Goal: Task Accomplishment & Management: Use online tool/utility

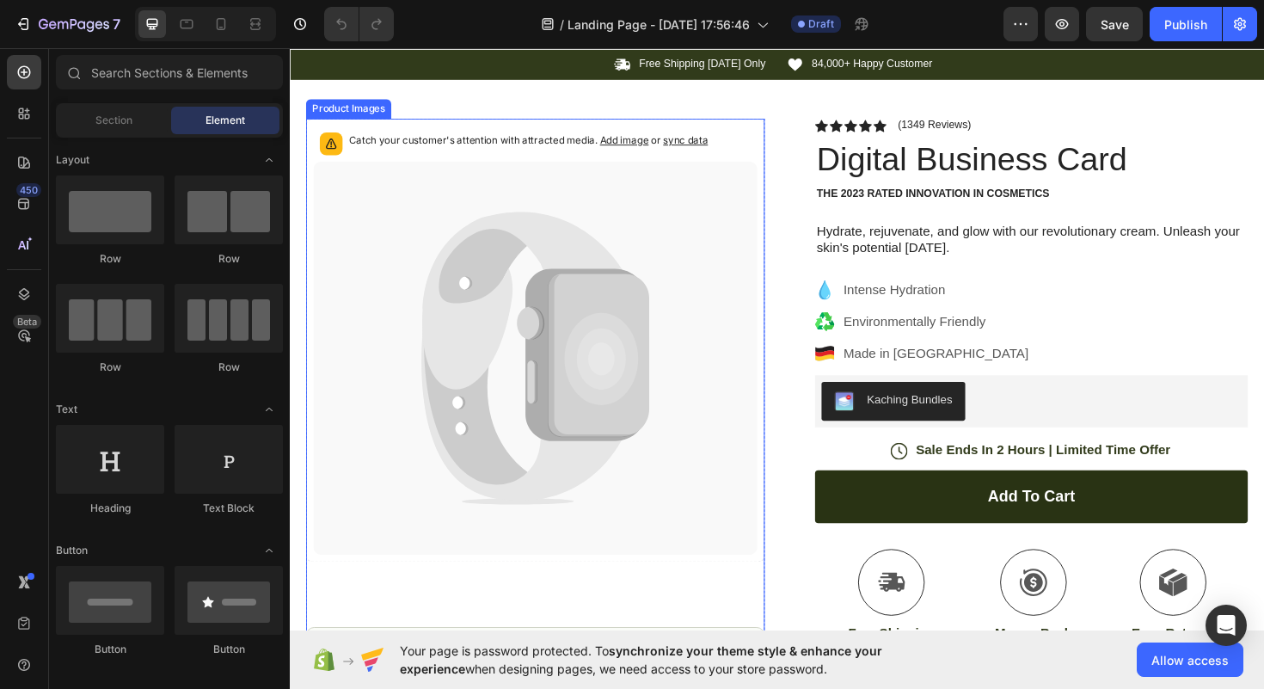
scroll to position [34, 0]
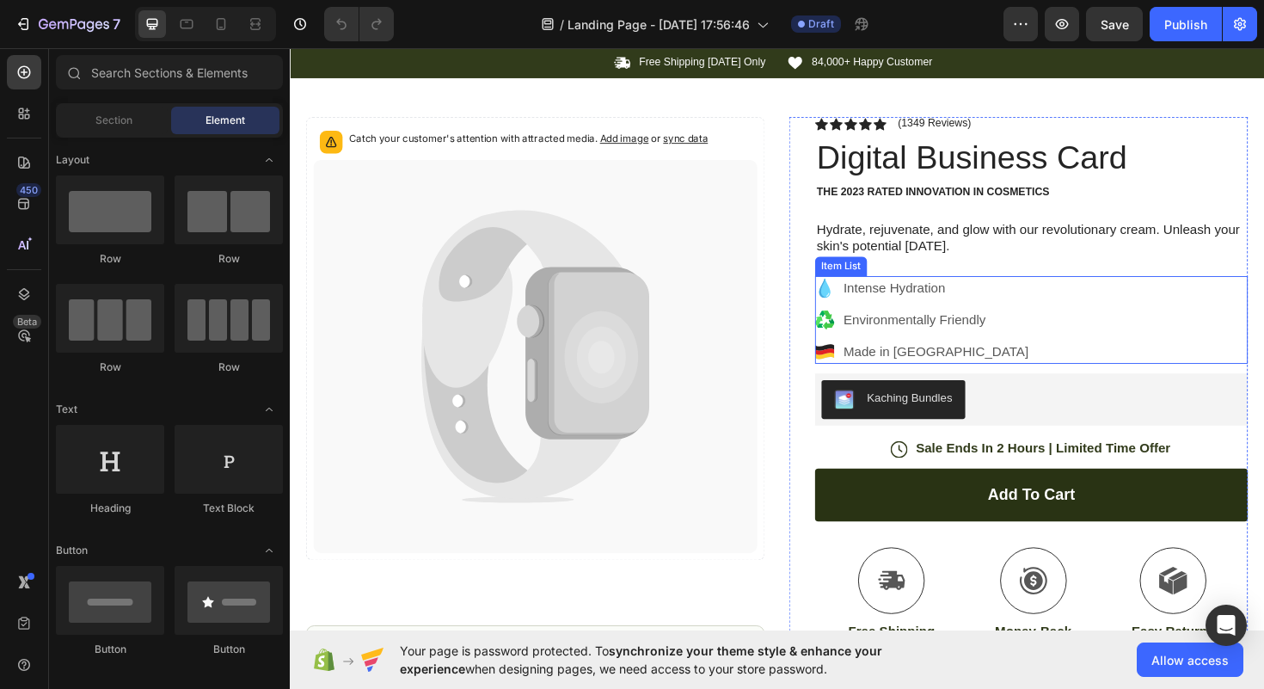
click at [1033, 361] on div "Intense Hydration Environmentally Friendly Made in Germany" at bounding box center [1075, 336] width 458 height 93
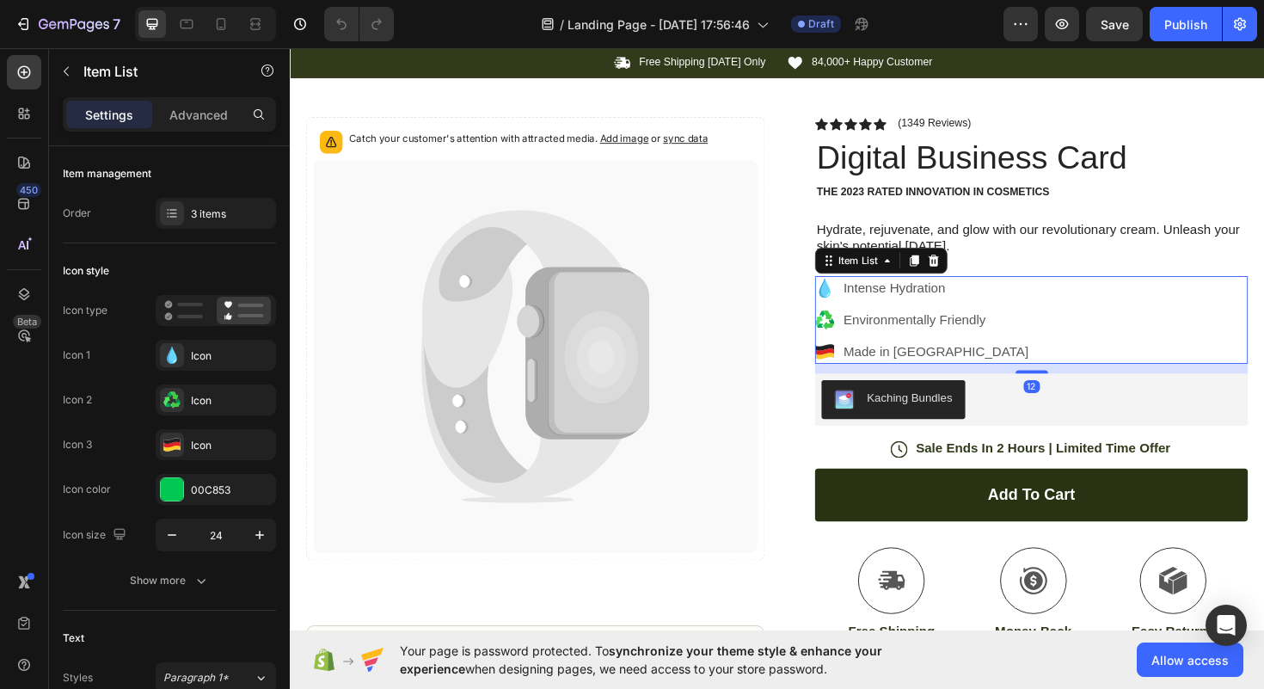
click at [941, 366] on p "Made in Germany" at bounding box center [974, 369] width 196 height 21
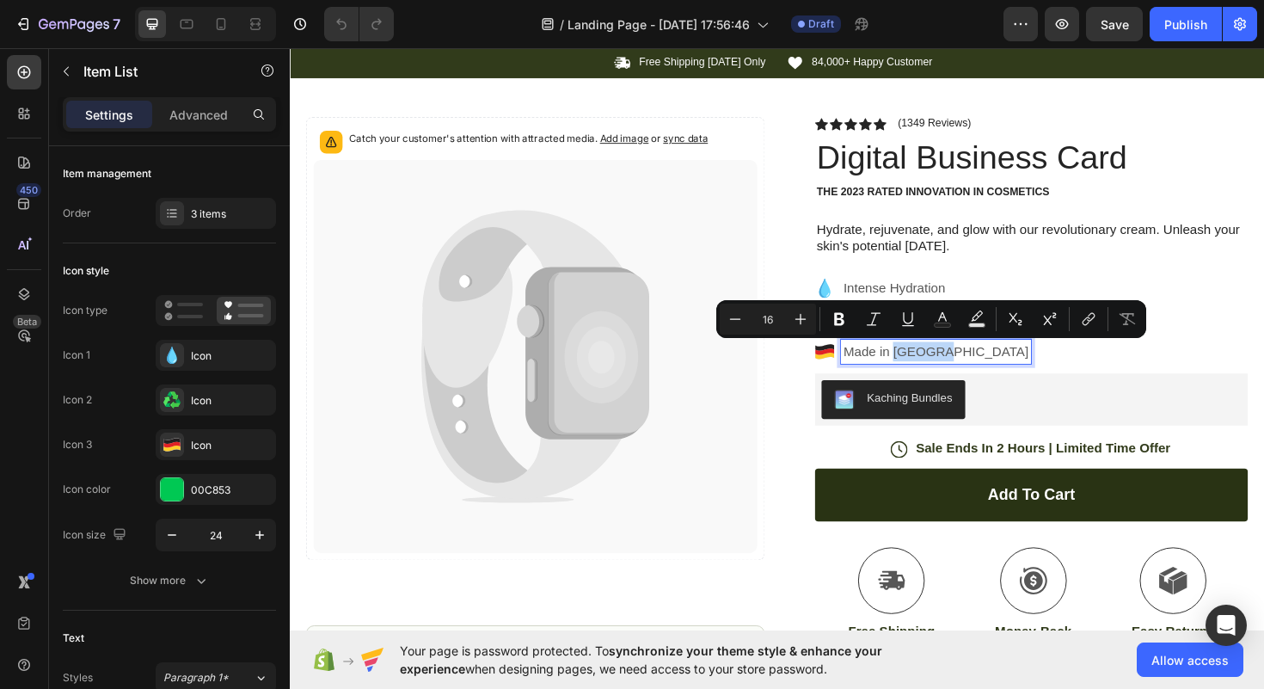
drag, startPoint x: 932, startPoint y: 371, endPoint x: 984, endPoint y: 374, distance: 51.7
click at [984, 374] on p "Made in Germany" at bounding box center [974, 369] width 196 height 21
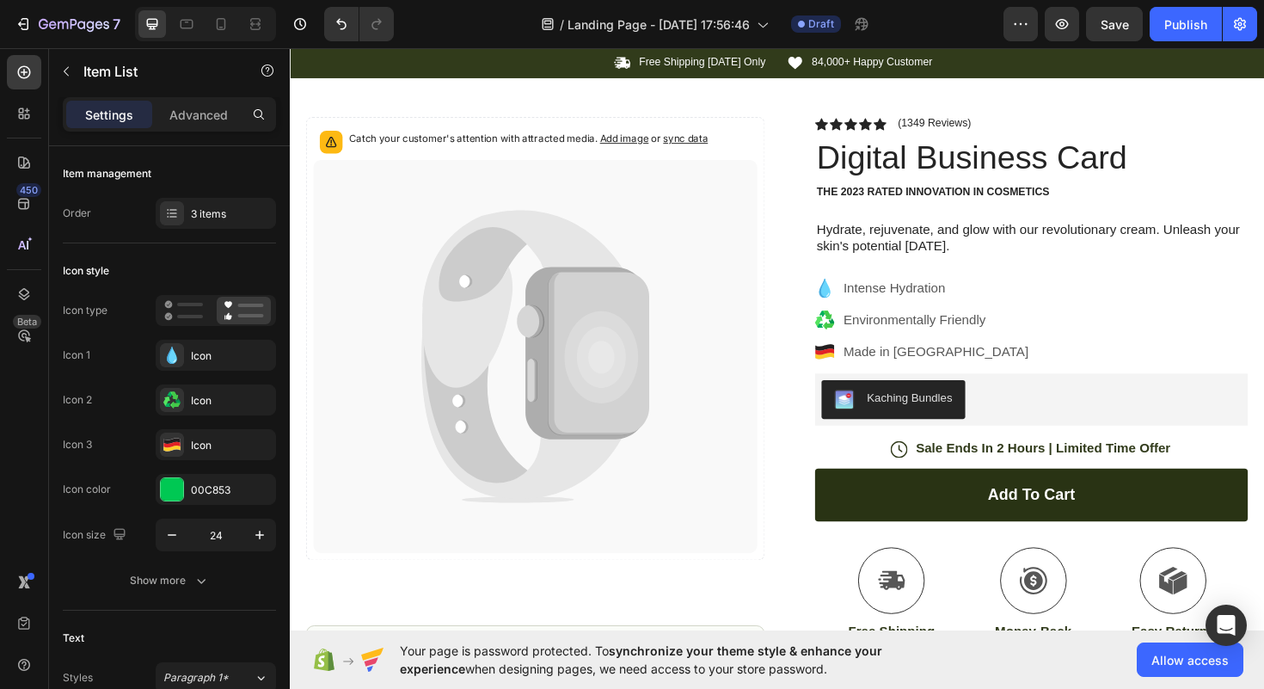
click at [850, 370] on icon at bounding box center [856, 369] width 20 height 7
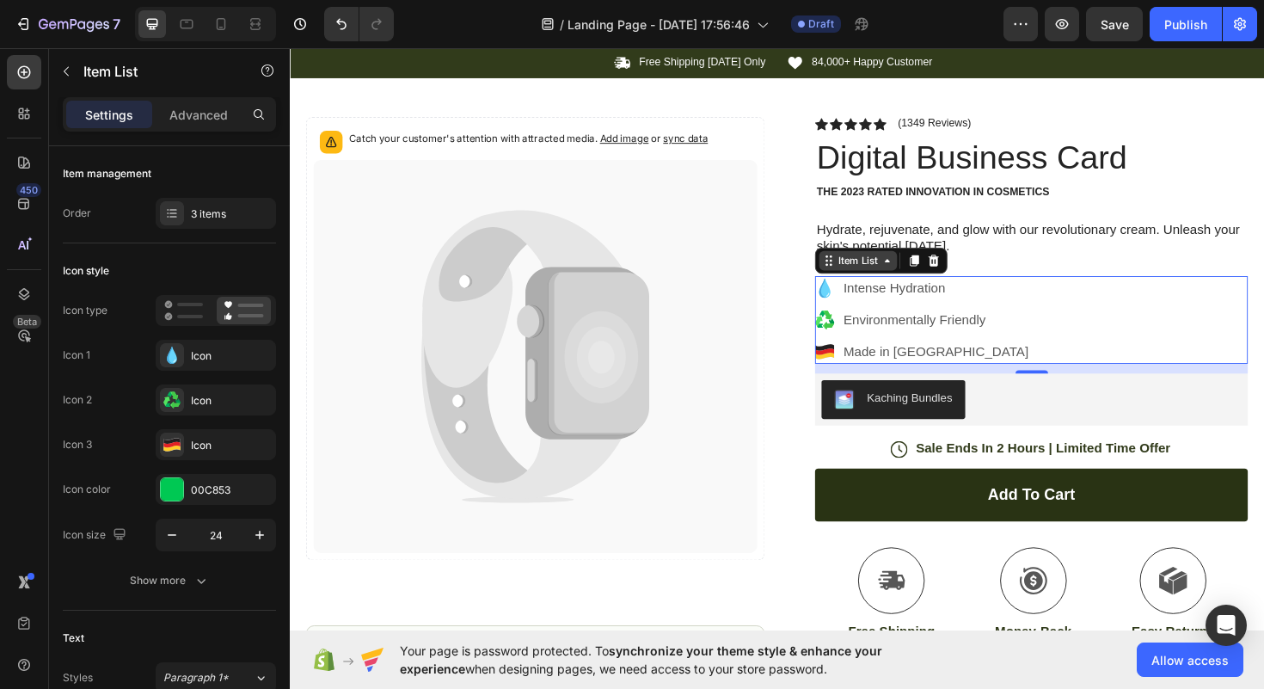
click at [896, 277] on div "Item List" at bounding box center [892, 273] width 48 height 15
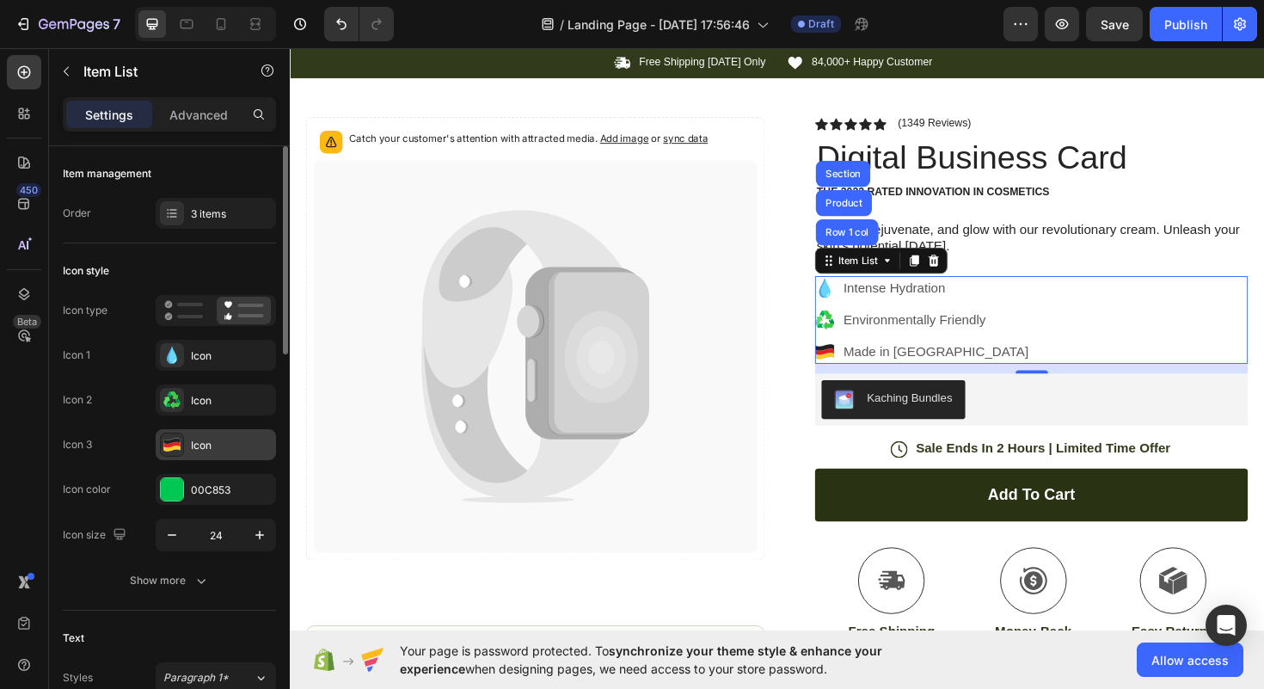
click at [168, 445] on icon at bounding box center [171, 444] width 16 height 5
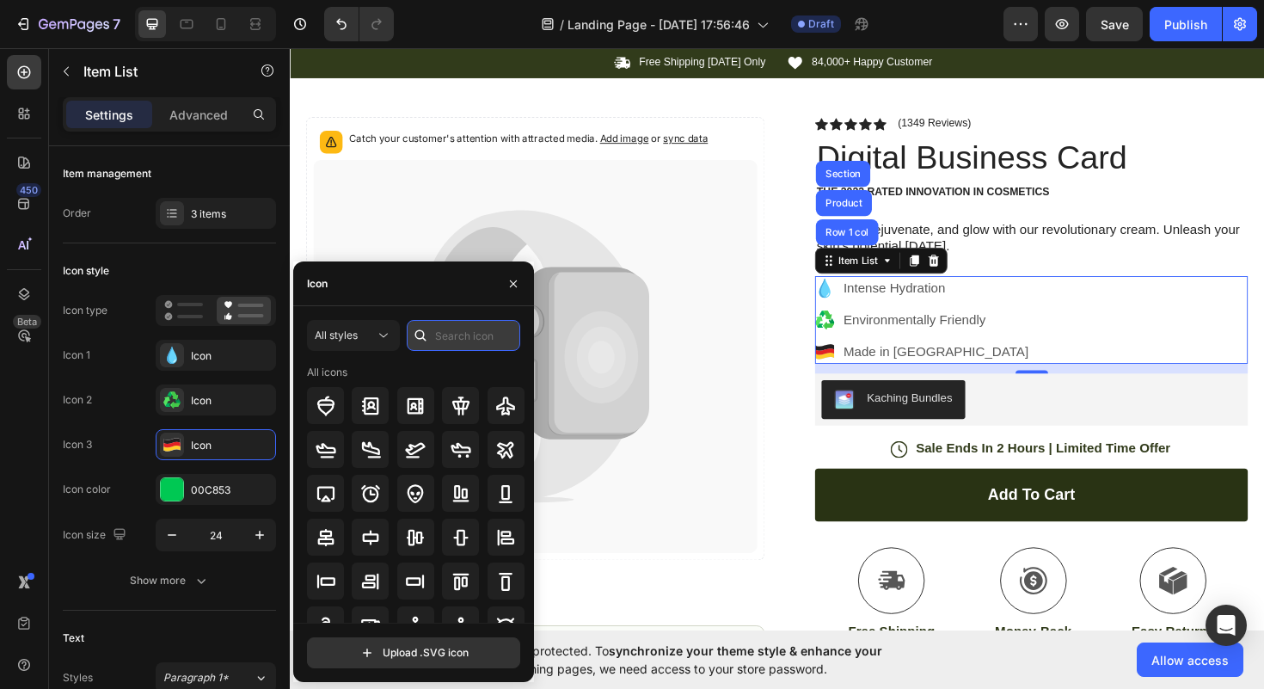
click at [435, 332] on input "text" at bounding box center [464, 335] width 114 height 31
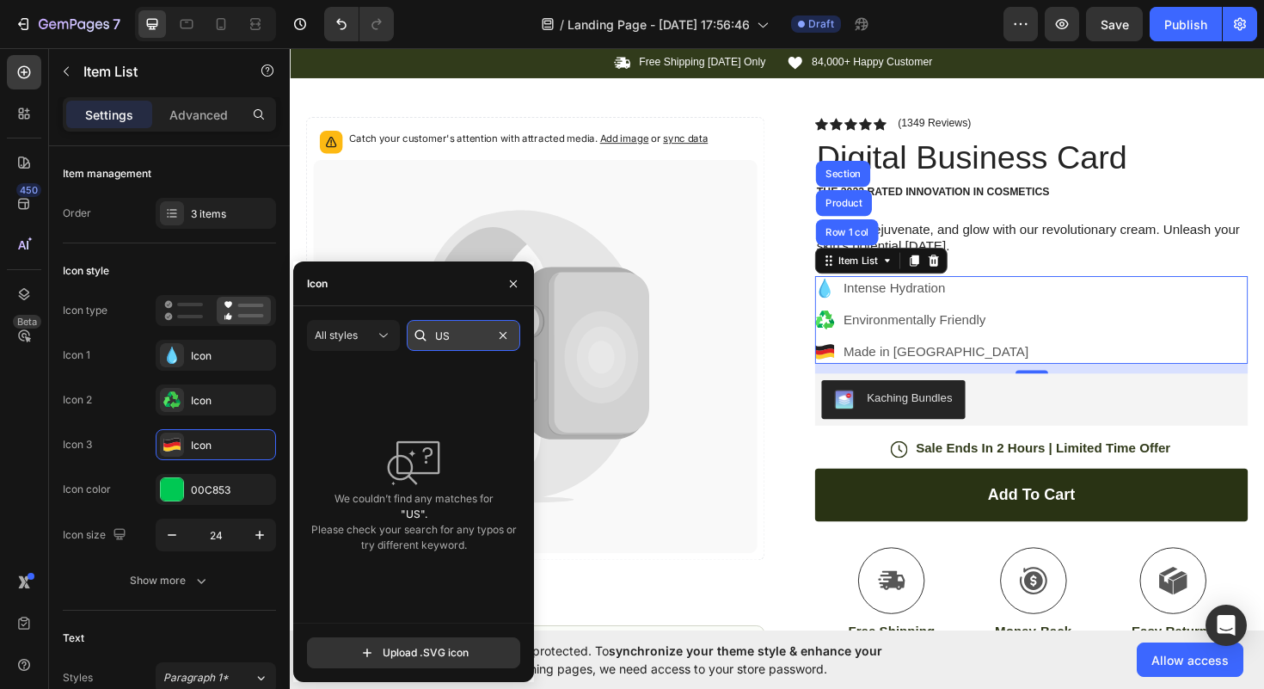
type input "U"
type input "u"
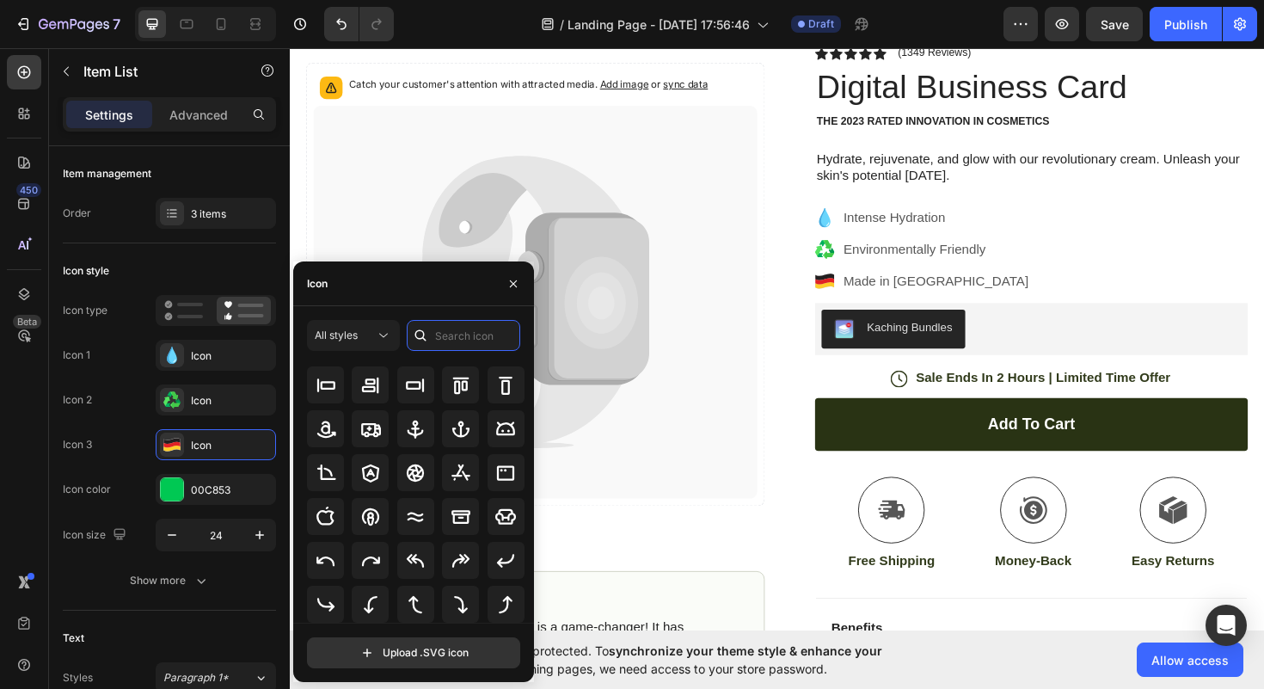
scroll to position [144, 0]
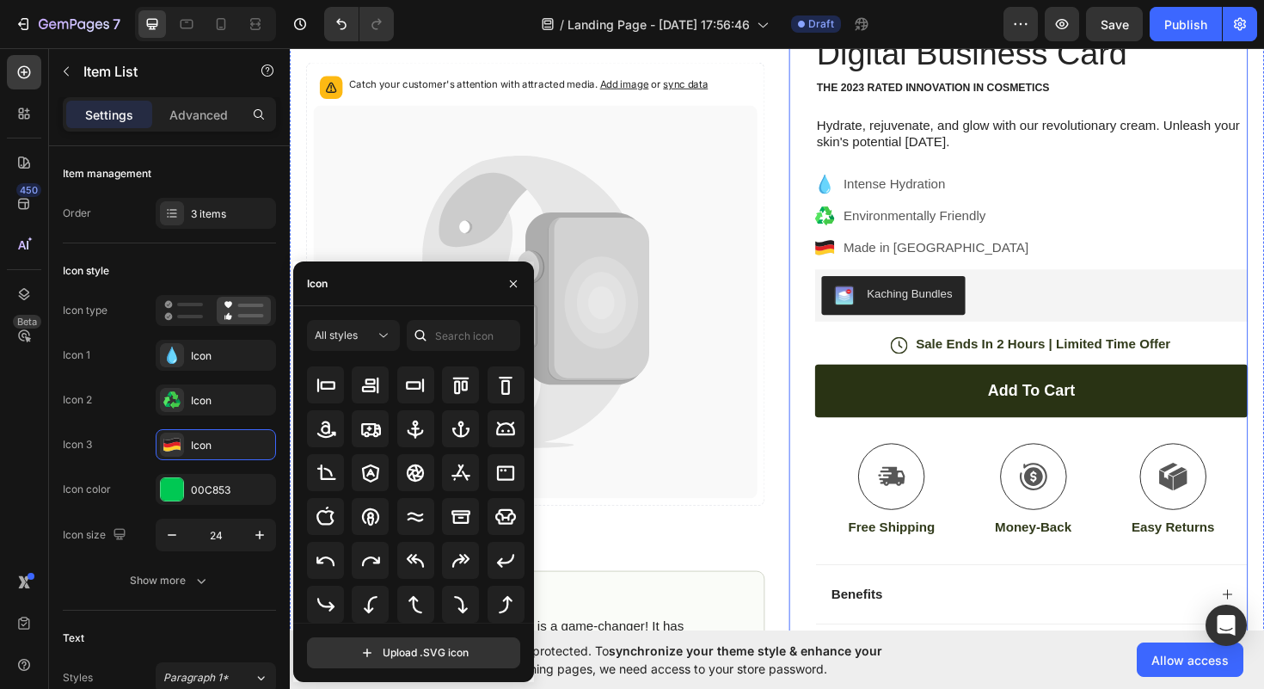
click at [821, 483] on div "Icon Icon Icon Icon Icon Icon List (1349 Reviews) Text Block Row Digital Busine…" at bounding box center [1062, 412] width 486 height 802
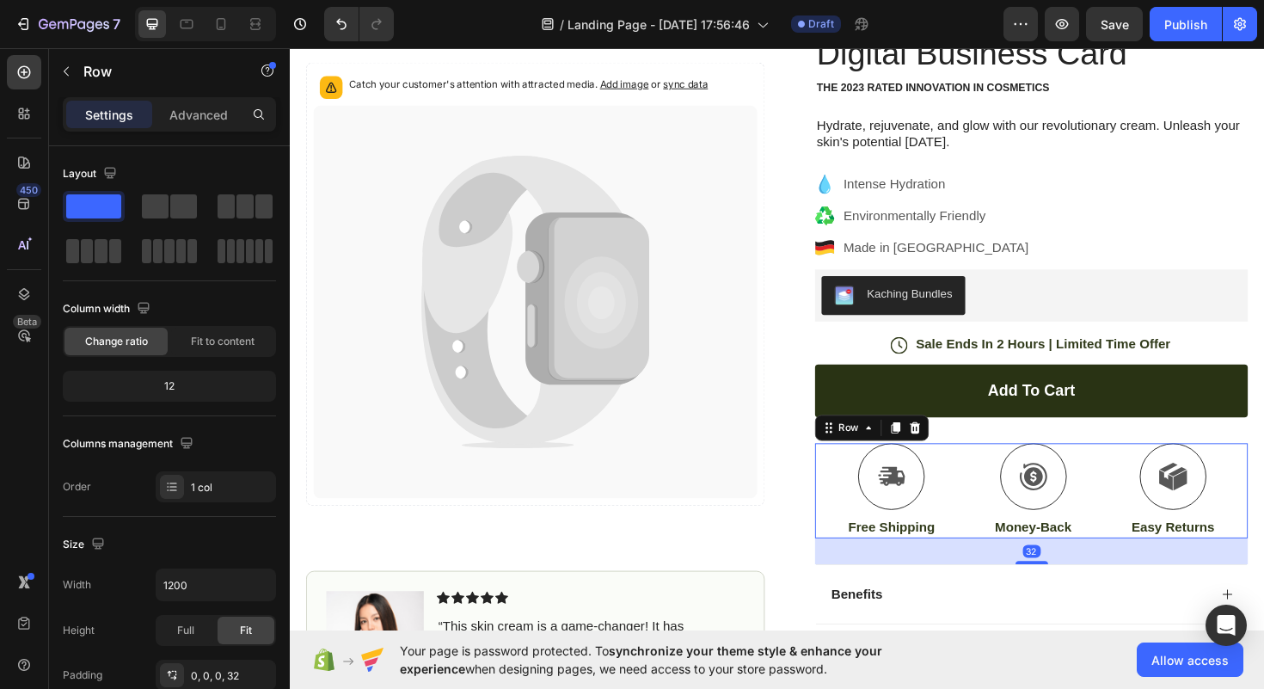
click at [864, 485] on div "Icon Free Shipping Text Block Icon Money-Back Text Block Icon Easy Returns Text…" at bounding box center [1075, 517] width 458 height 101
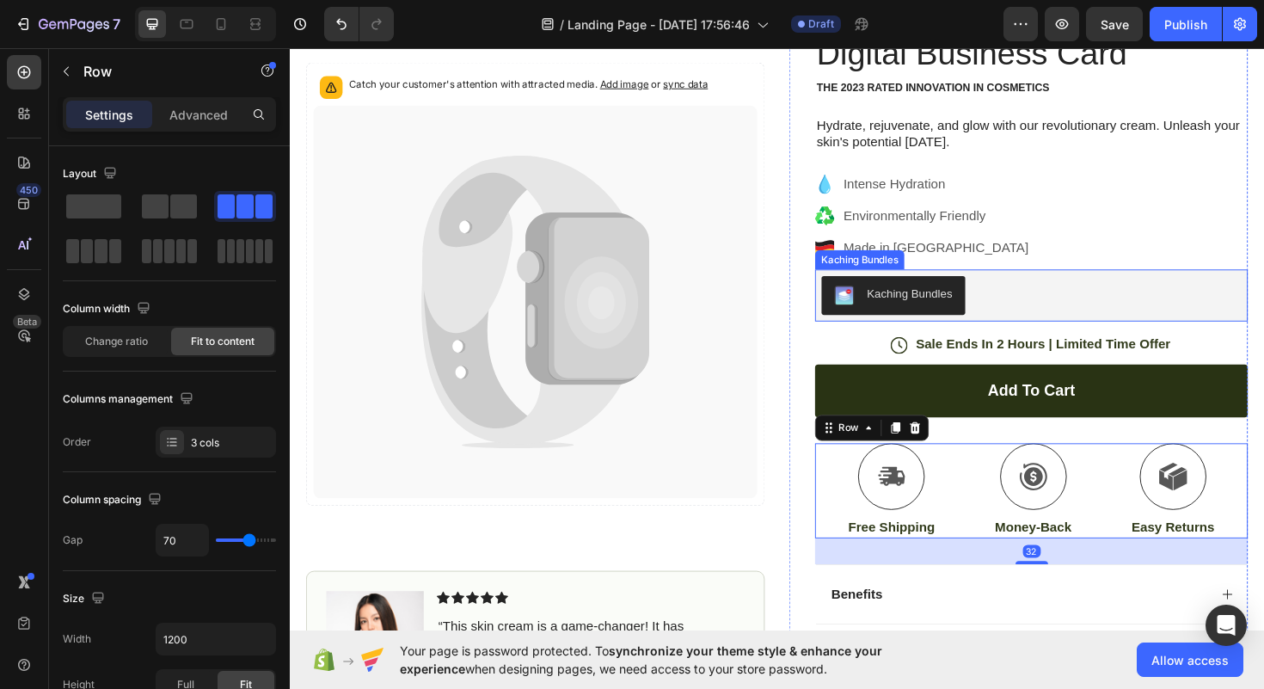
click at [1056, 307] on div "Kaching Bundles" at bounding box center [1075, 310] width 445 height 41
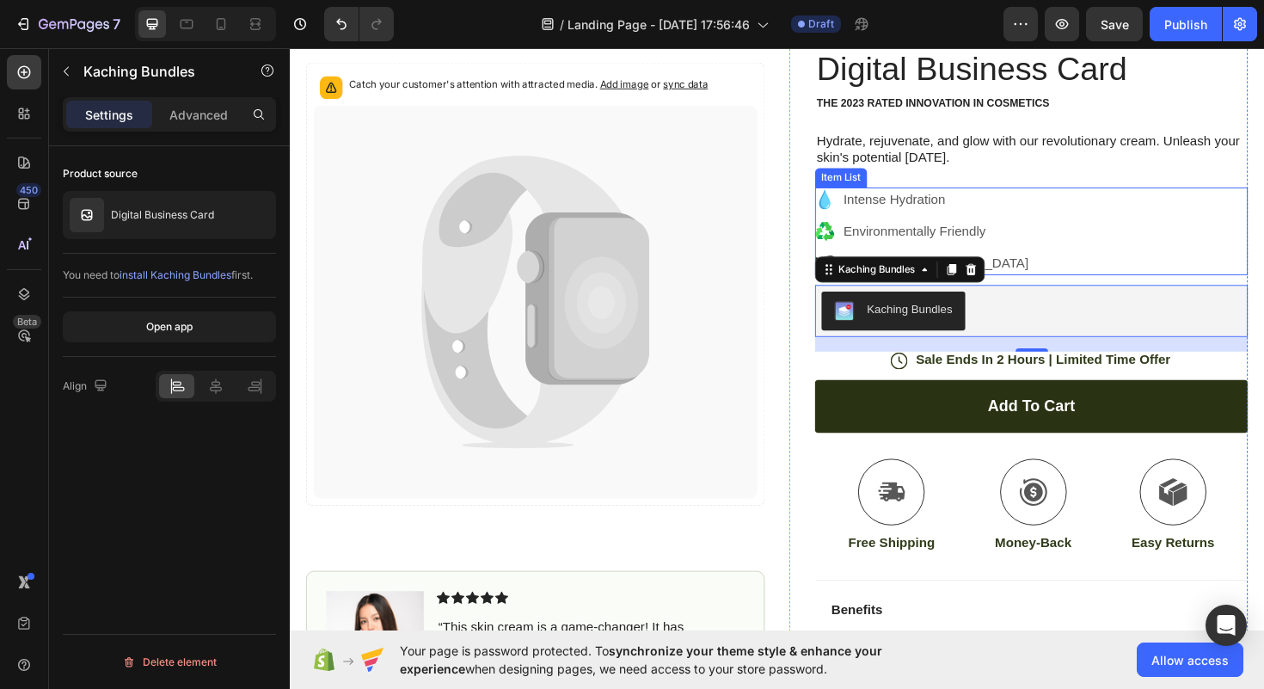
scroll to position [0, 0]
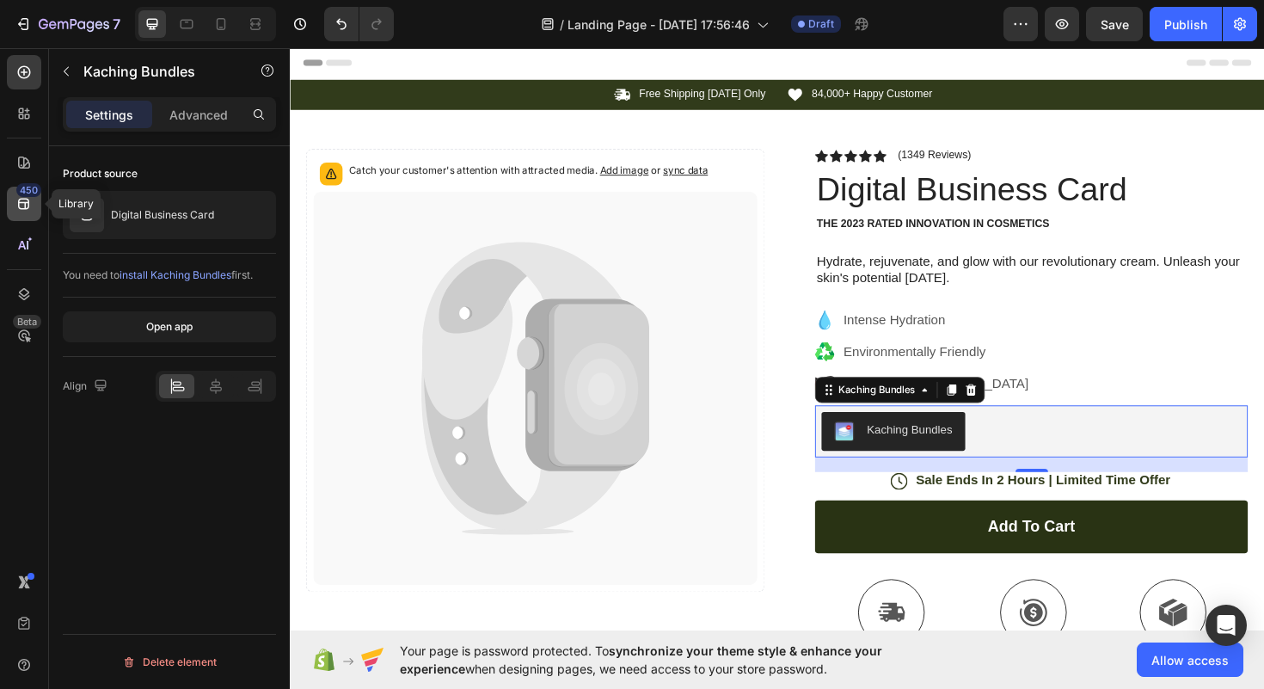
click at [24, 206] on icon at bounding box center [23, 203] width 17 height 17
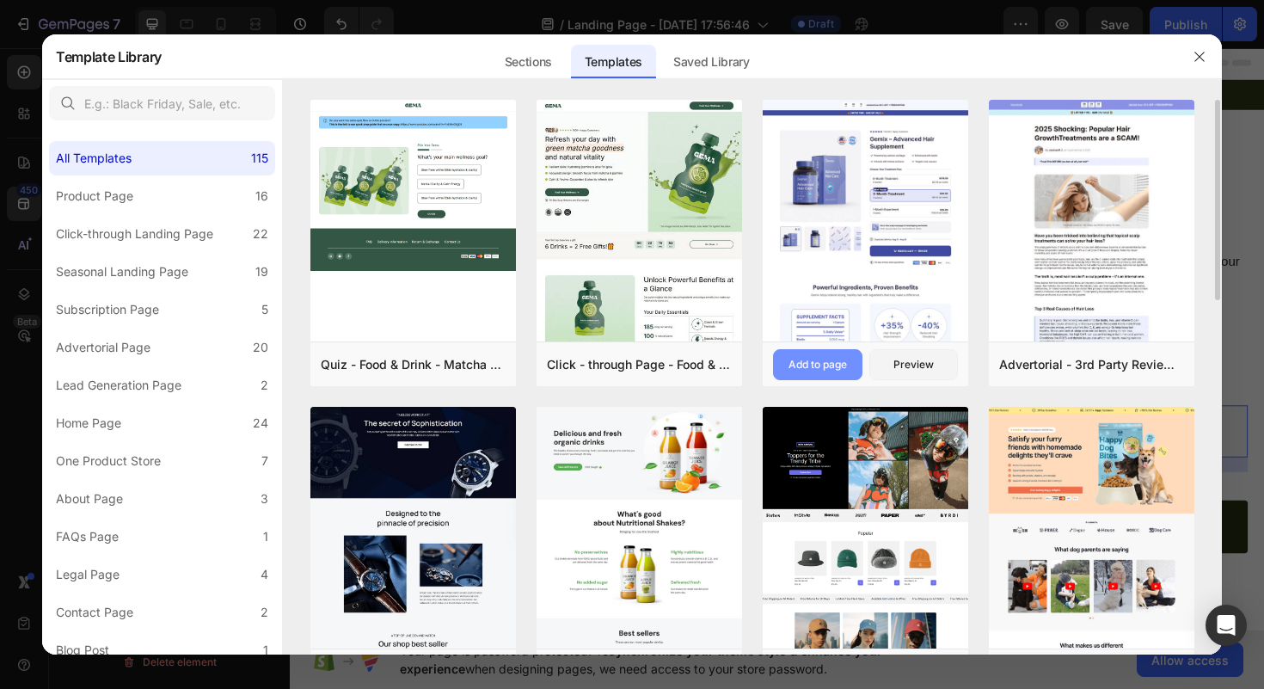
click at [829, 360] on div "Add to page" at bounding box center [818, 364] width 58 height 15
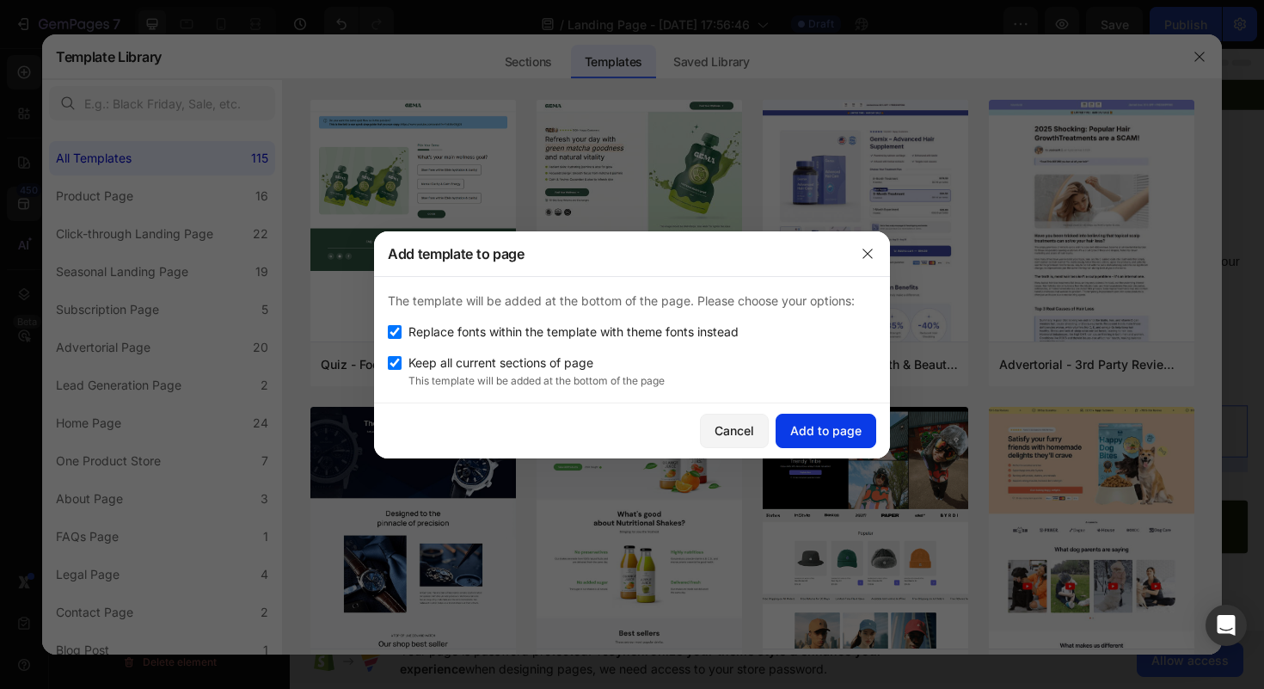
click at [855, 429] on div "Add to page" at bounding box center [825, 430] width 71 height 18
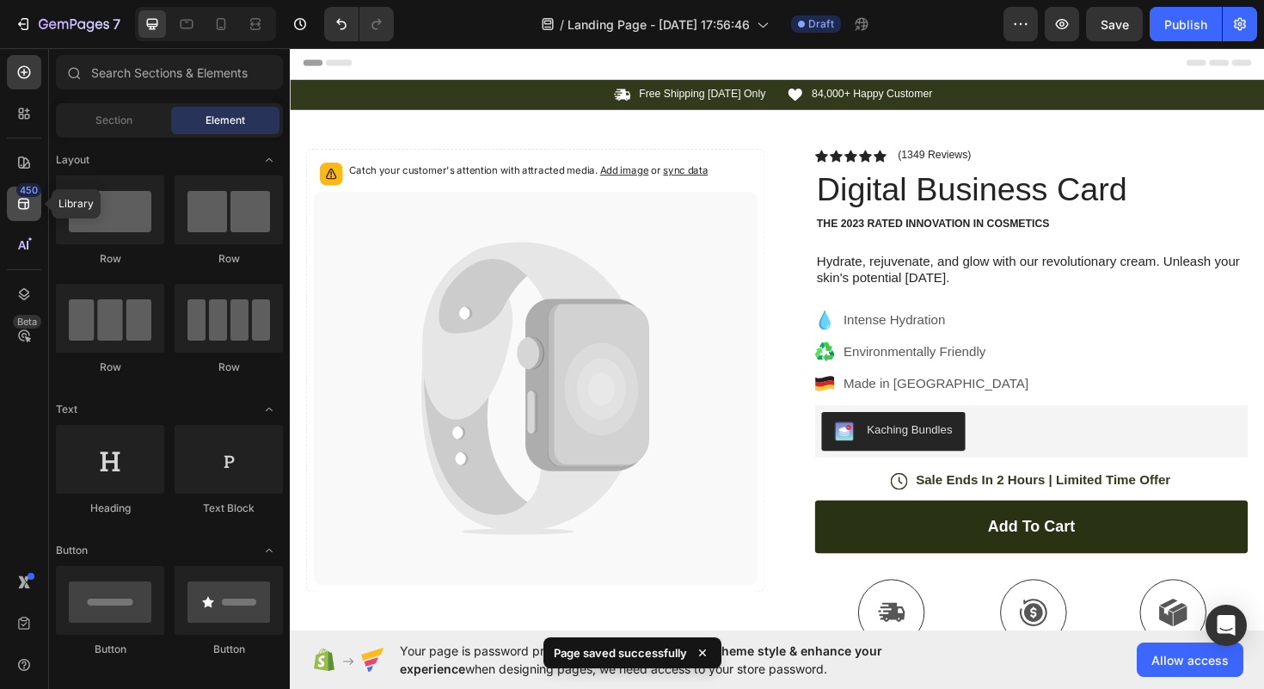
click at [28, 207] on icon at bounding box center [23, 204] width 11 height 11
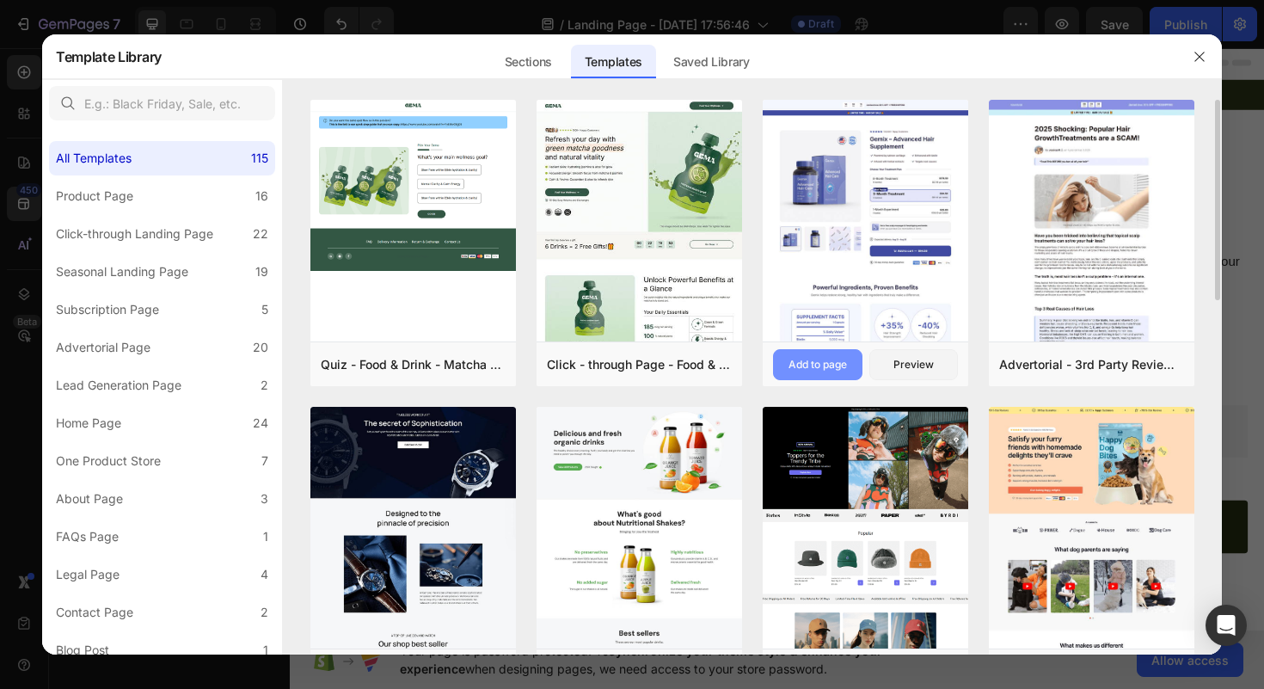
click at [823, 370] on div "Add to page" at bounding box center [818, 364] width 58 height 15
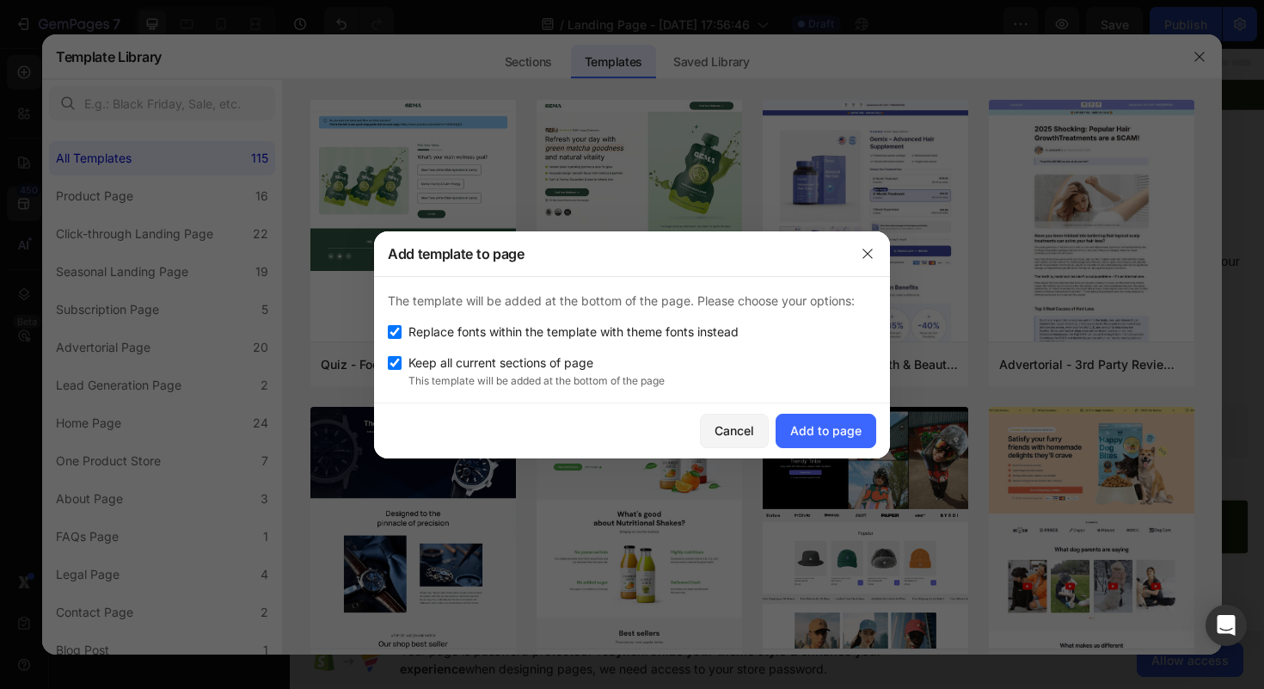
click at [463, 335] on span "Replace fonts within the template with theme fonts instead" at bounding box center [573, 332] width 330 height 21
click at [464, 324] on span "Replace fonts within the template with theme fonts instead" at bounding box center [573, 332] width 330 height 21
checkbox input "true"
click at [478, 358] on span "Keep all current sections of page" at bounding box center [500, 363] width 185 height 21
checkbox input "false"
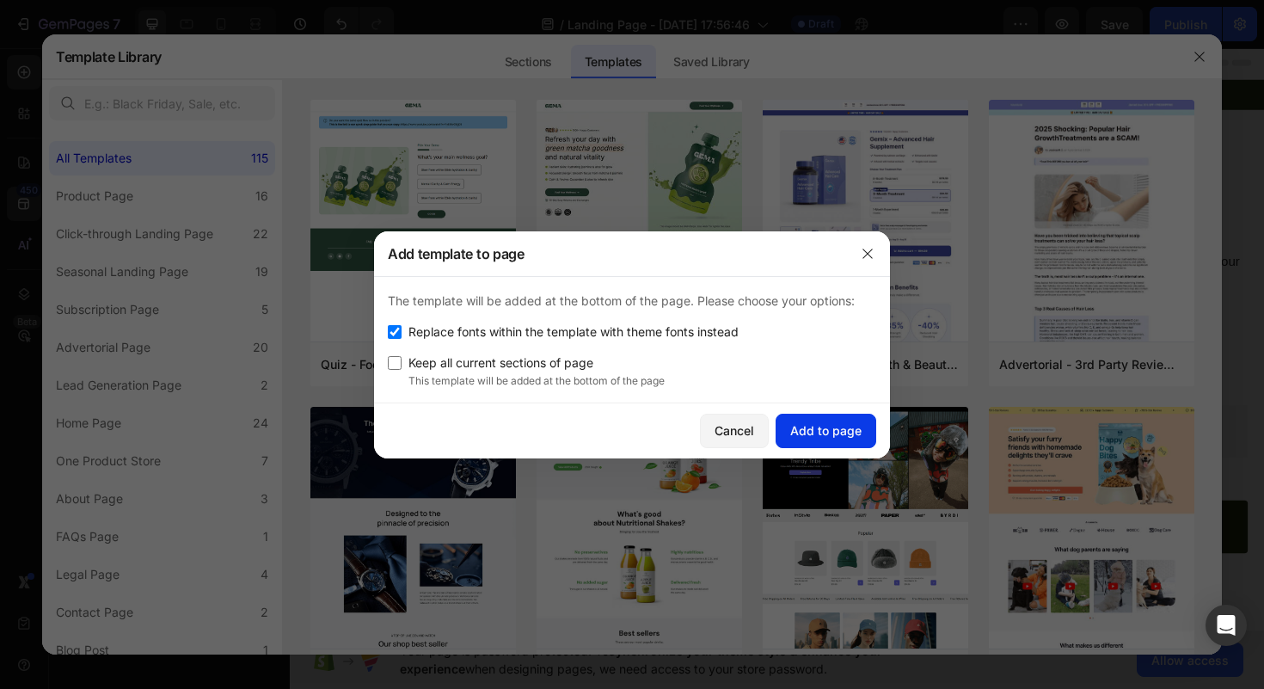
click at [842, 433] on div "Add to page" at bounding box center [825, 430] width 71 height 18
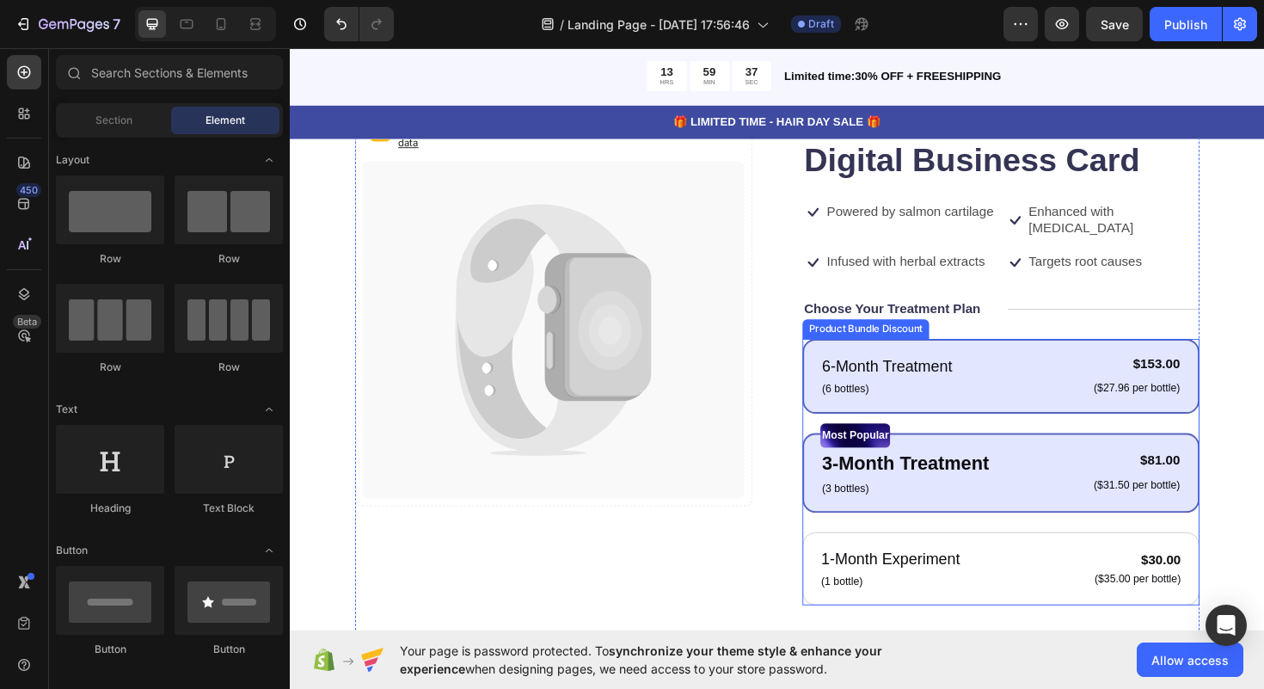
scroll to position [252, 0]
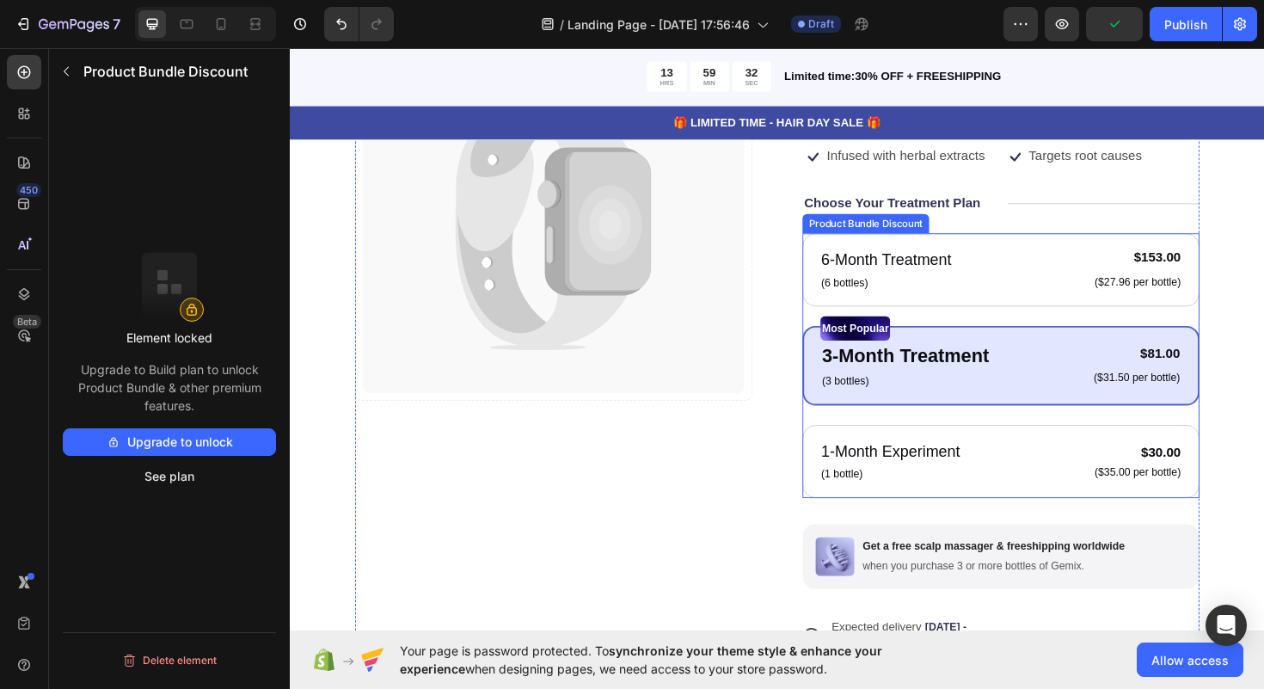
click at [843, 312] on div "6-Month Treatment Text Block (6 bottles) Text Block $153.00 Product Price Produ…" at bounding box center [1042, 384] width 420 height 280
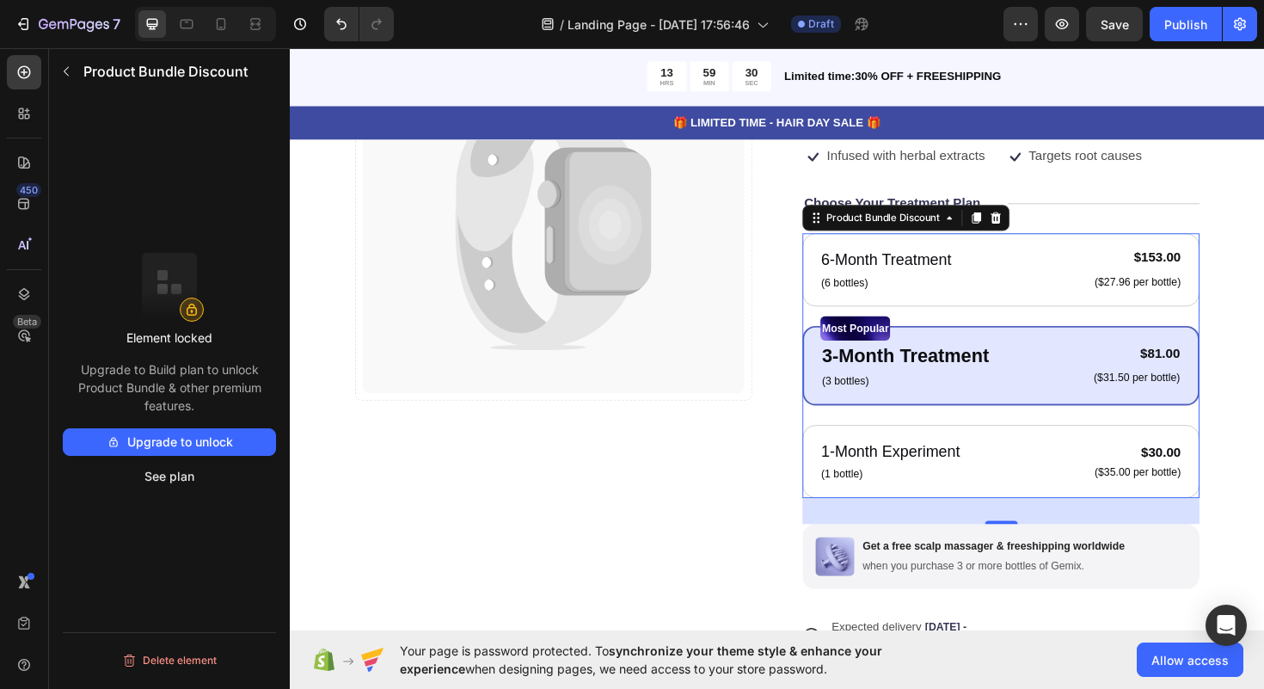
click at [228, 436] on button "Upgrade to unlock" at bounding box center [169, 442] width 213 height 28
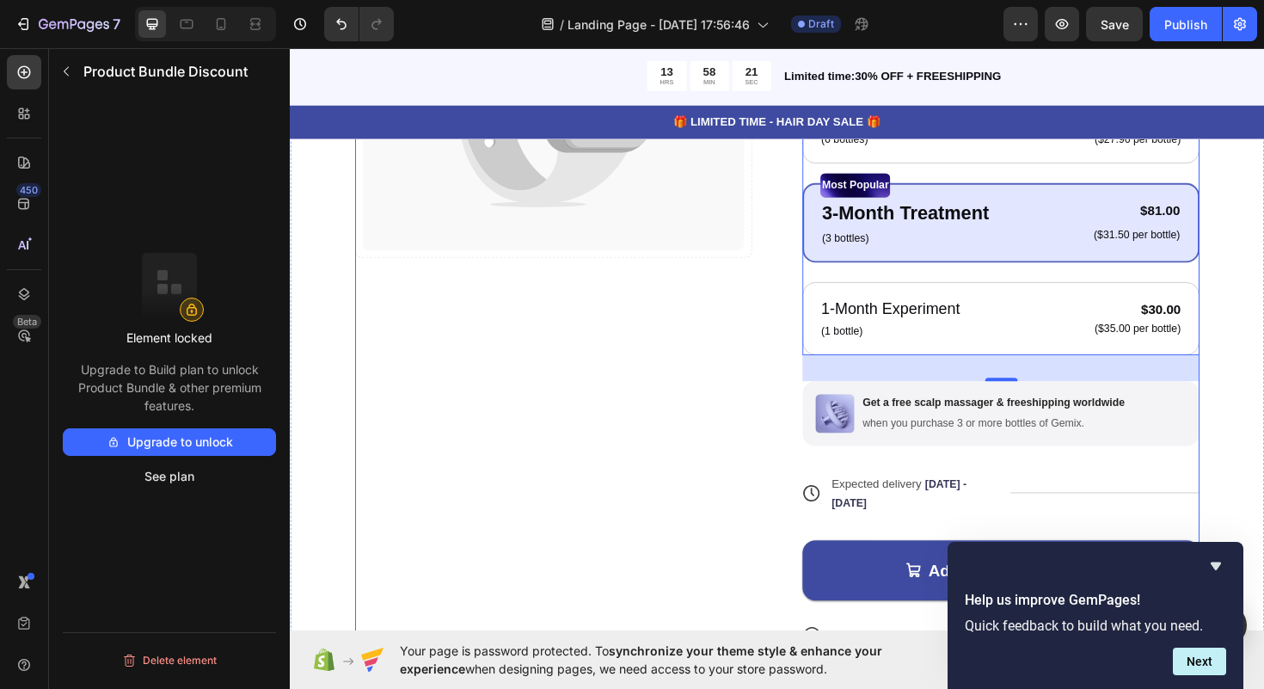
scroll to position [462, 0]
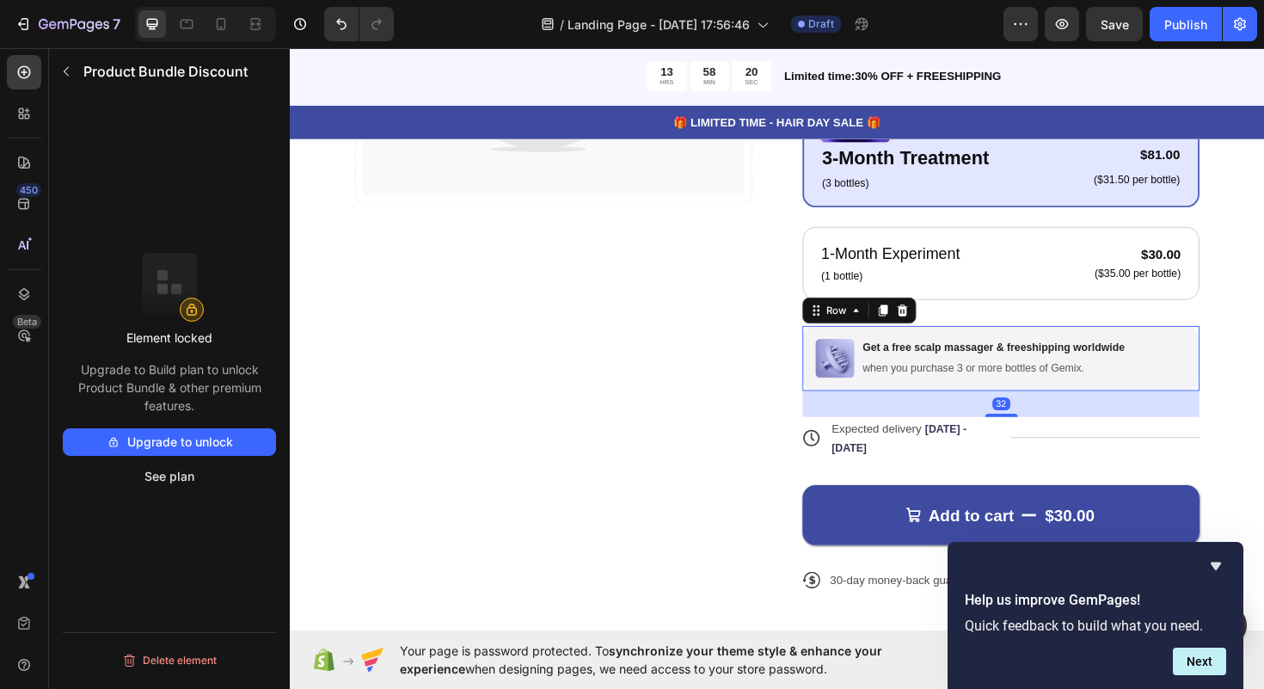
click at [893, 382] on div "Image Get a free scalp massager & freeshipping worldwide Text Block when you pu…" at bounding box center [1042, 376] width 420 height 69
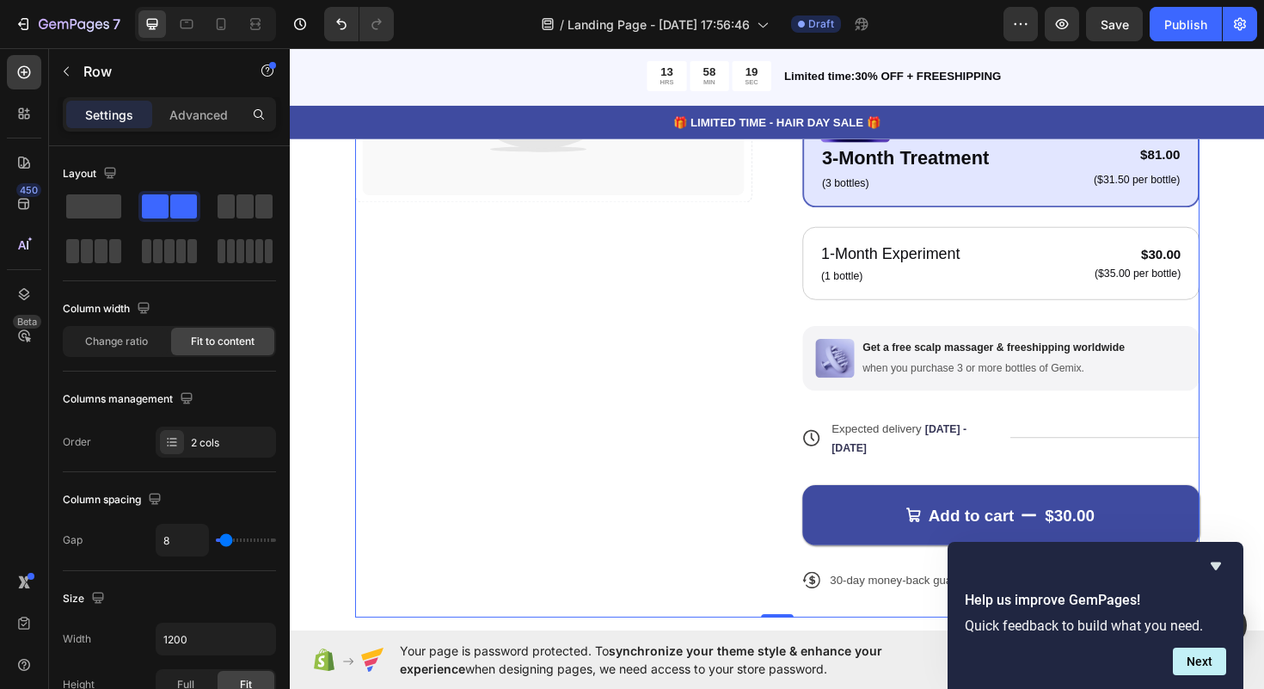
click at [738, 322] on div "Catch your customer's attention with attracted media. Add image or sync data Pr…" at bounding box center [569, 219] width 420 height 864
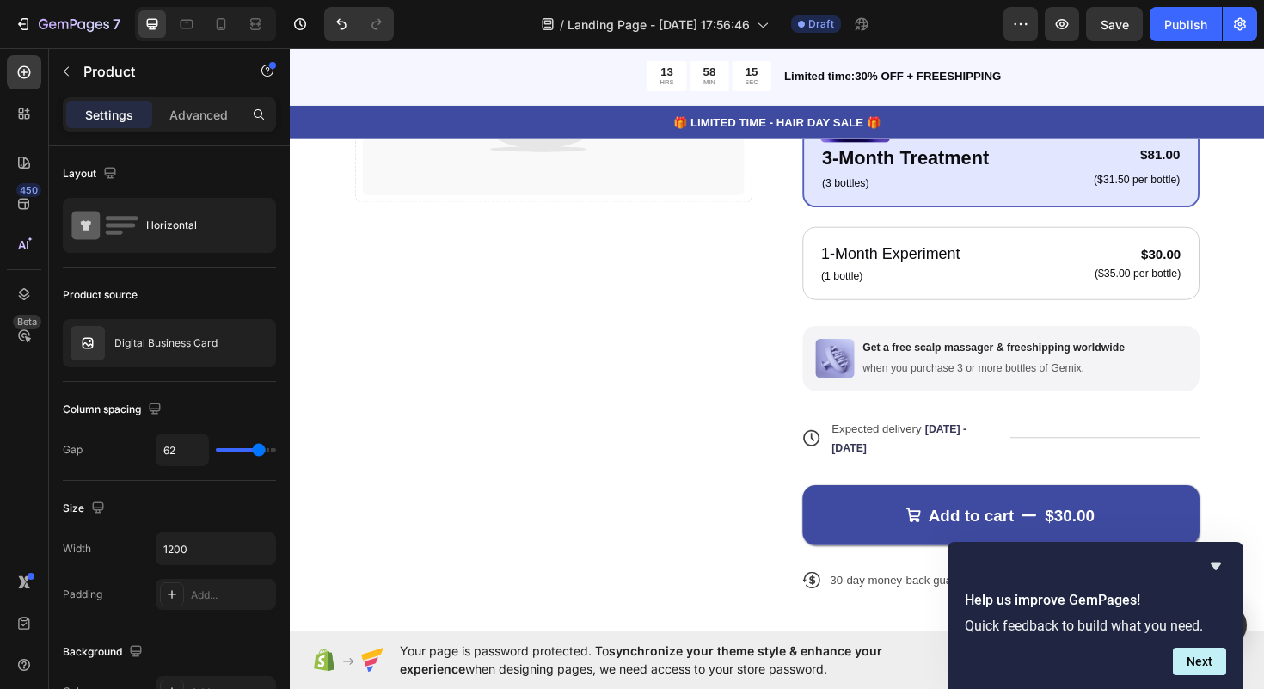
click at [1227, 562] on div "Help us improve GemPages! Quick feedback to build what you need. Next" at bounding box center [1096, 615] width 296 height 147
click at [1218, 565] on icon "Hide survey" at bounding box center [1216, 566] width 10 height 8
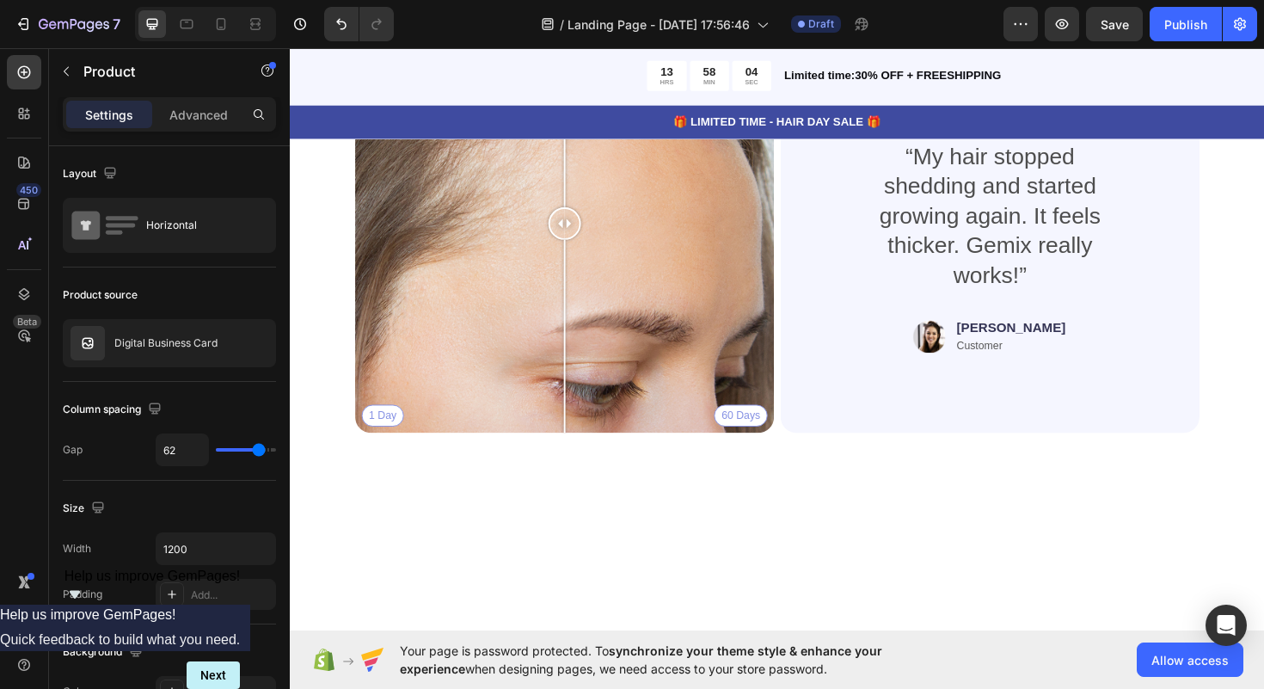
scroll to position [3870, 0]
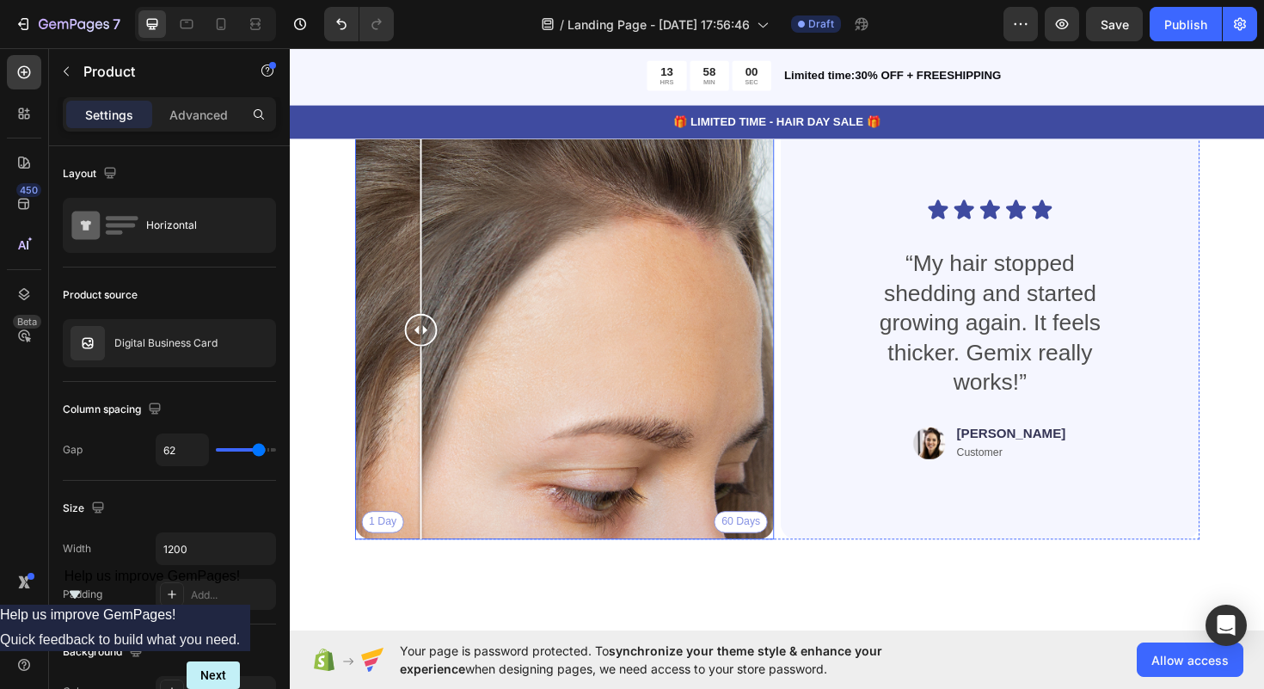
drag, startPoint x: 582, startPoint y: 343, endPoint x: 580, endPoint y: 355, distance: 12.3
click at [445, 355] on div at bounding box center [428, 346] width 34 height 34
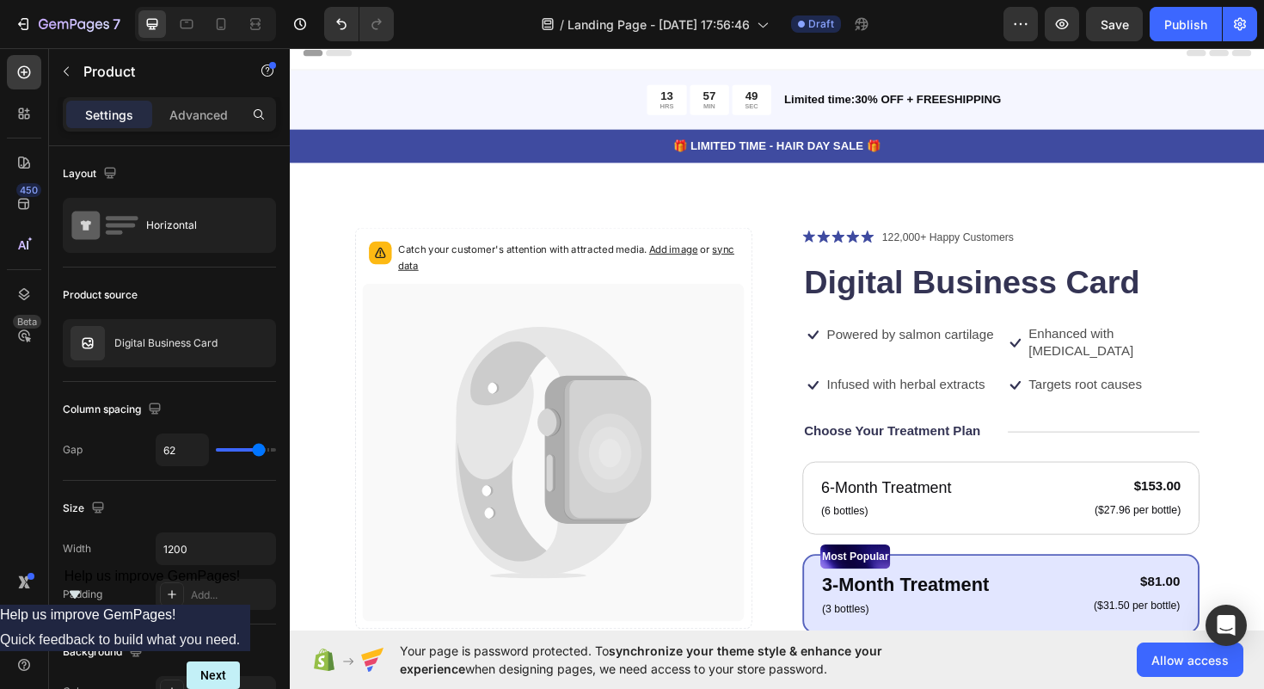
scroll to position [0, 0]
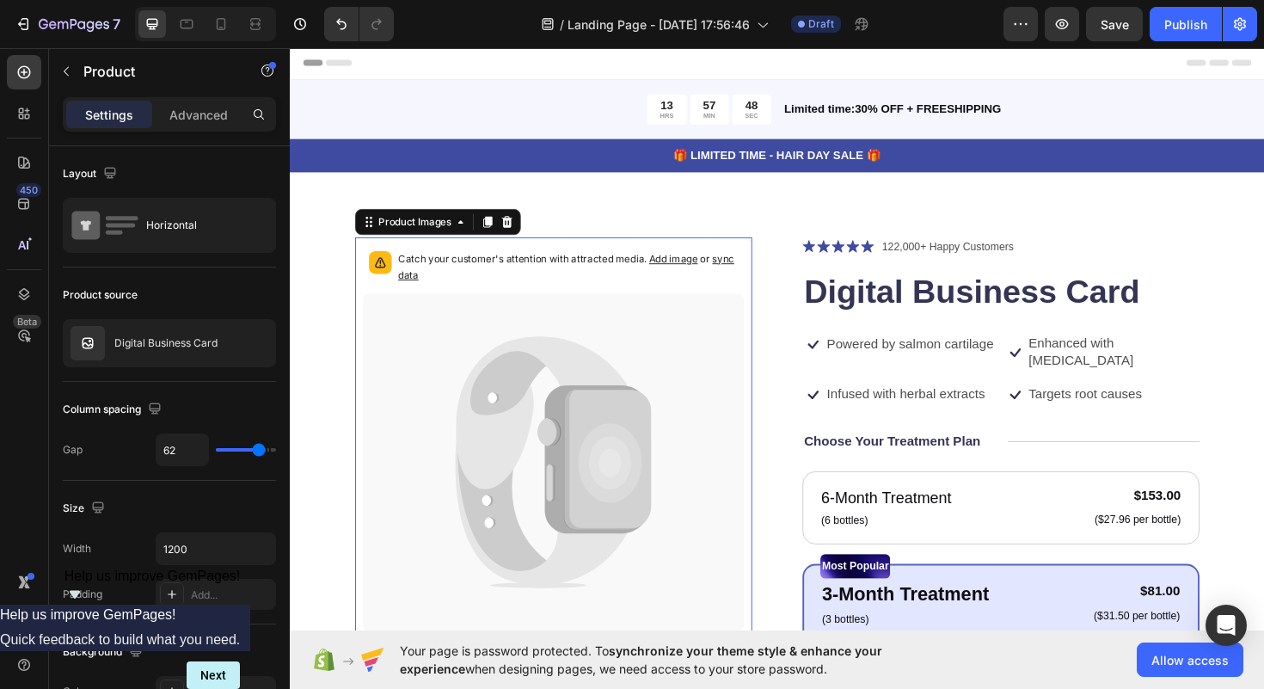
click at [748, 273] on span "sync data" at bounding box center [582, 280] width 356 height 30
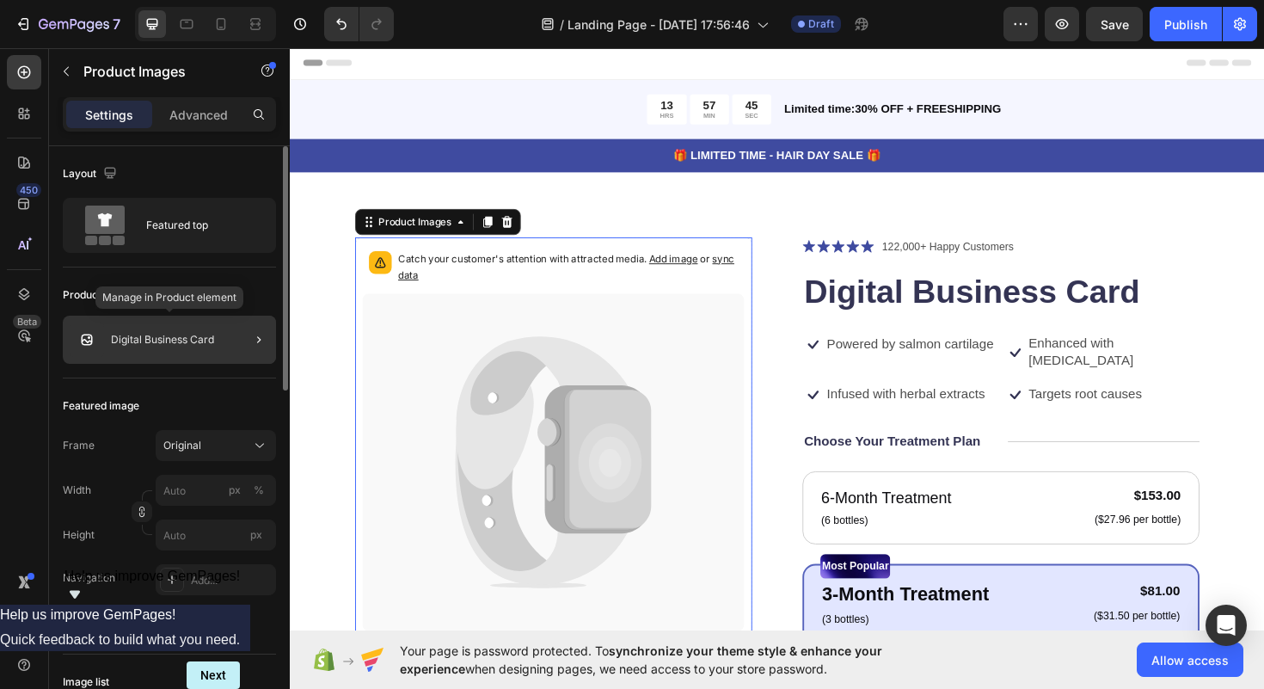
click at [179, 339] on p "Digital Business Card" at bounding box center [162, 340] width 103 height 12
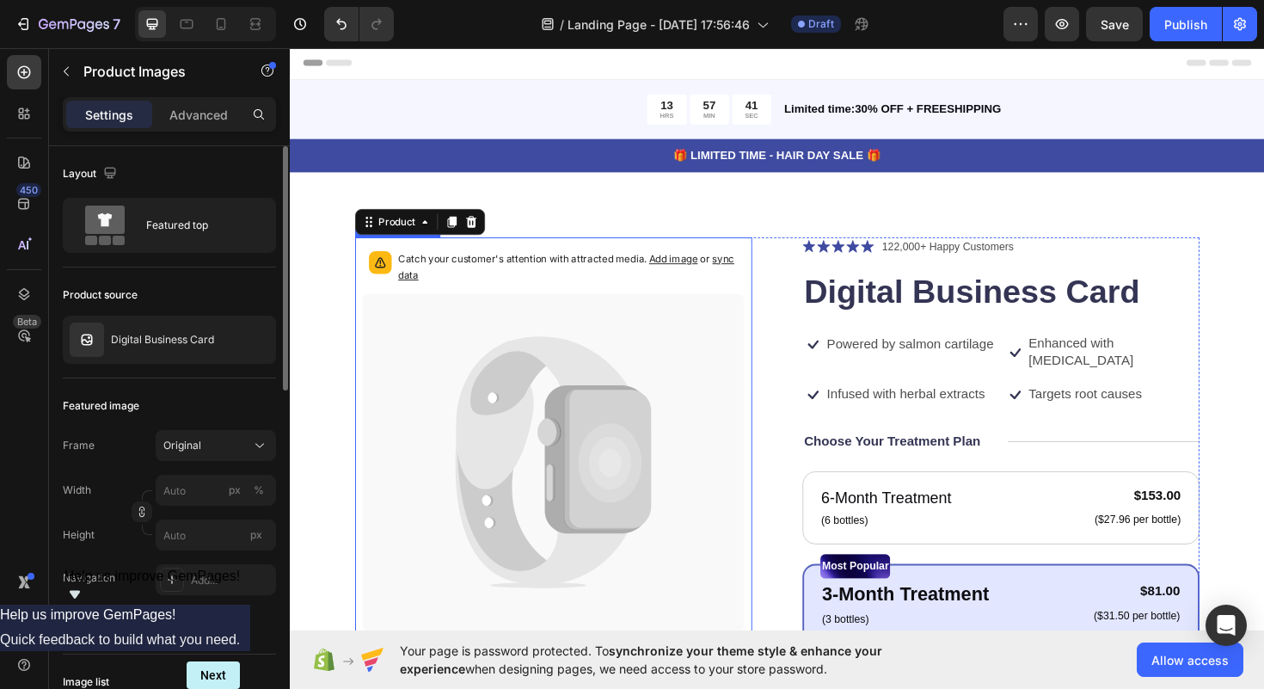
click at [689, 274] on span "Add image" at bounding box center [696, 271] width 52 height 13
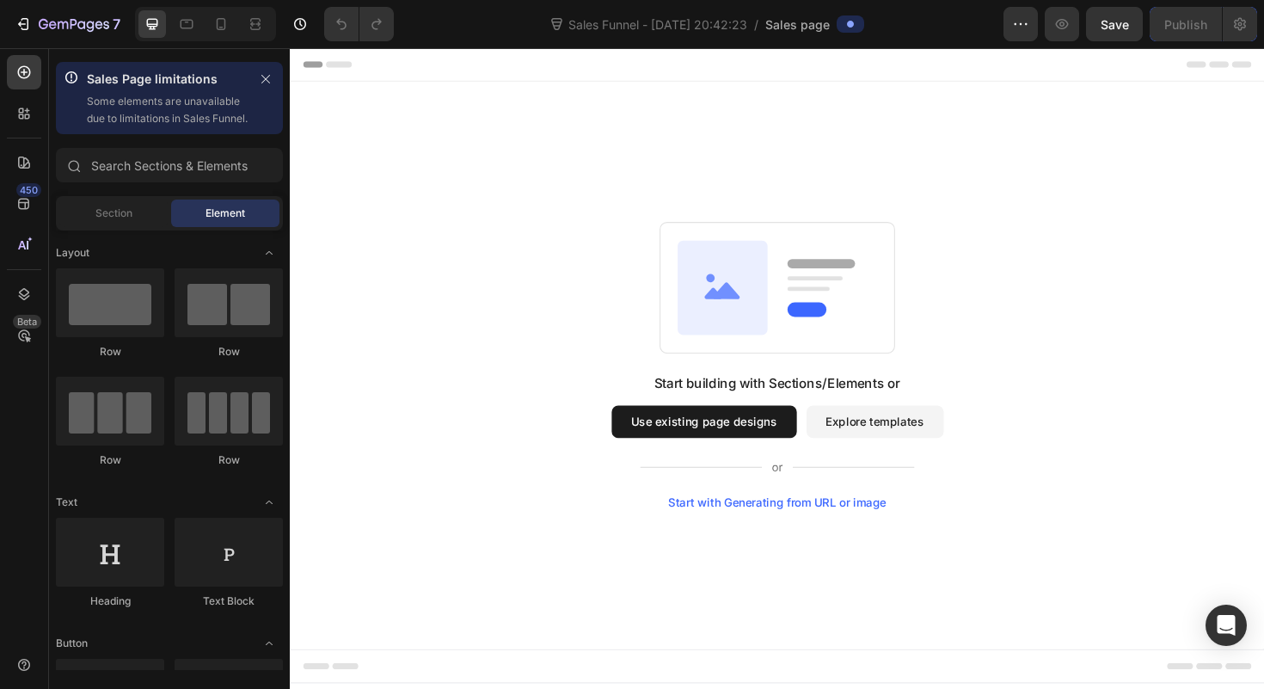
click at [729, 435] on button "Use existing page designs" at bounding box center [728, 444] width 196 height 34
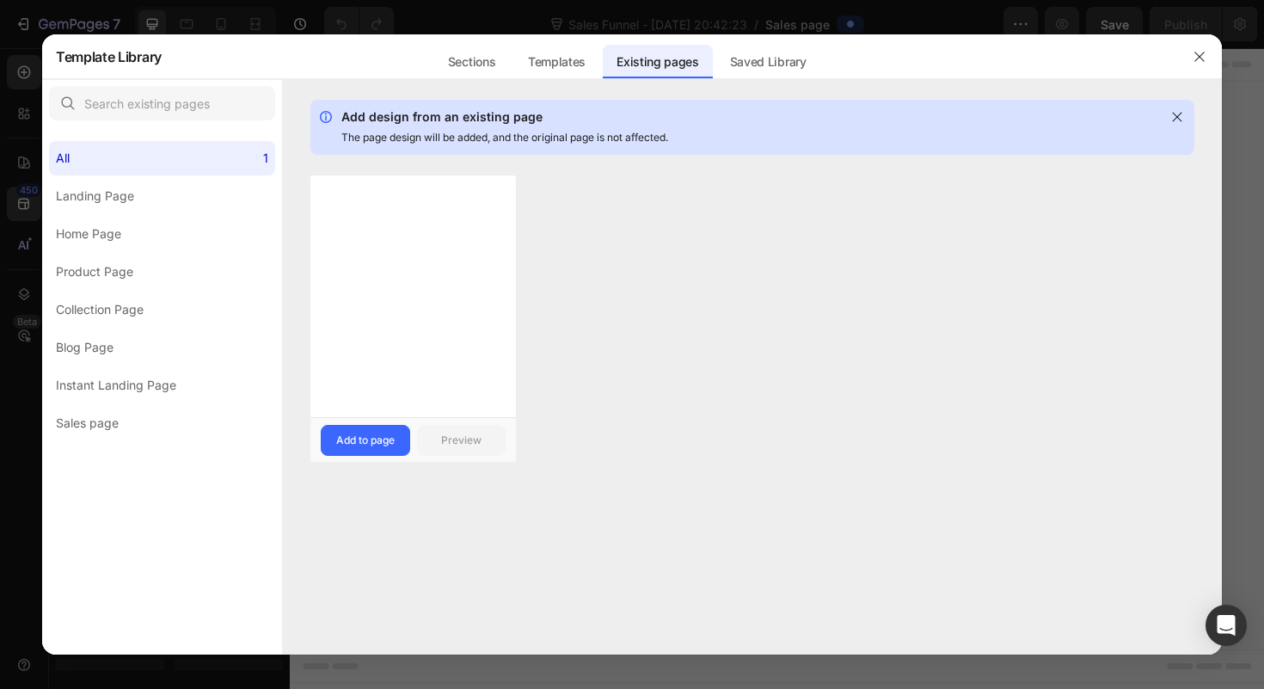
click at [366, 386] on div at bounding box center [413, 296] width 206 height 242
click at [371, 451] on button "Add to page" at bounding box center [365, 440] width 89 height 31
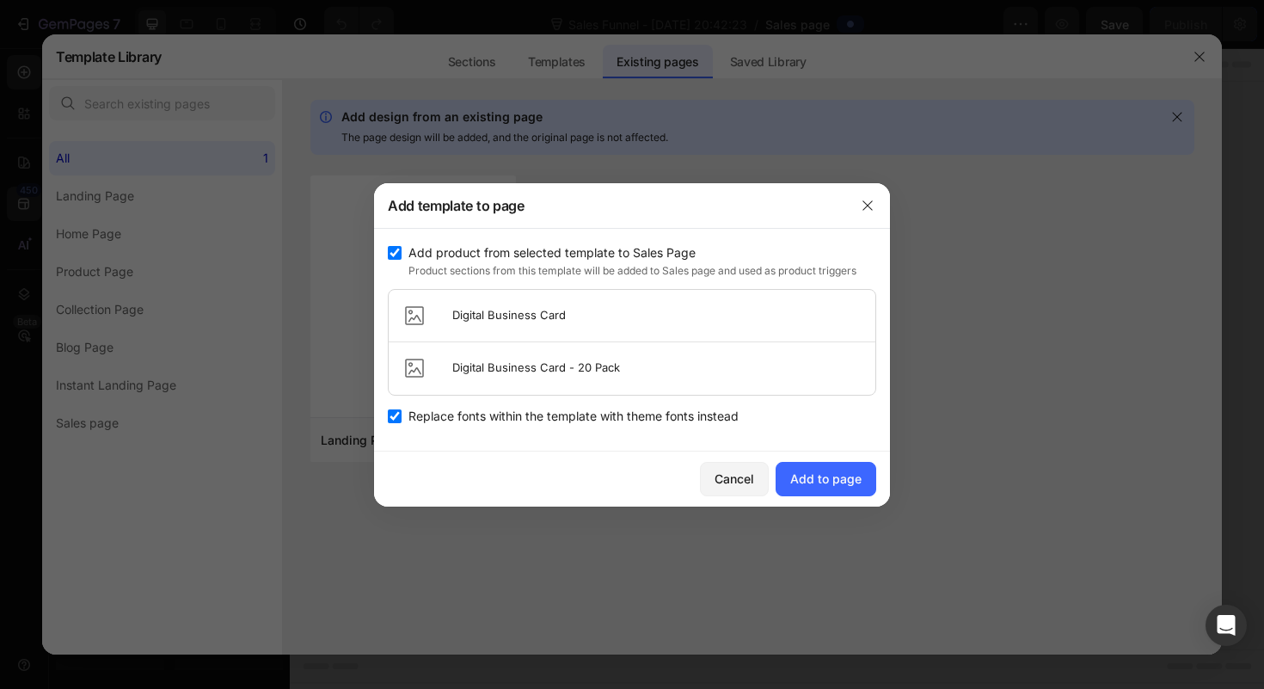
click at [531, 379] on div "Digital Business Card - 20 Pack" at bounding box center [632, 368] width 487 height 52
click at [843, 485] on div "Add to page" at bounding box center [825, 479] width 71 height 18
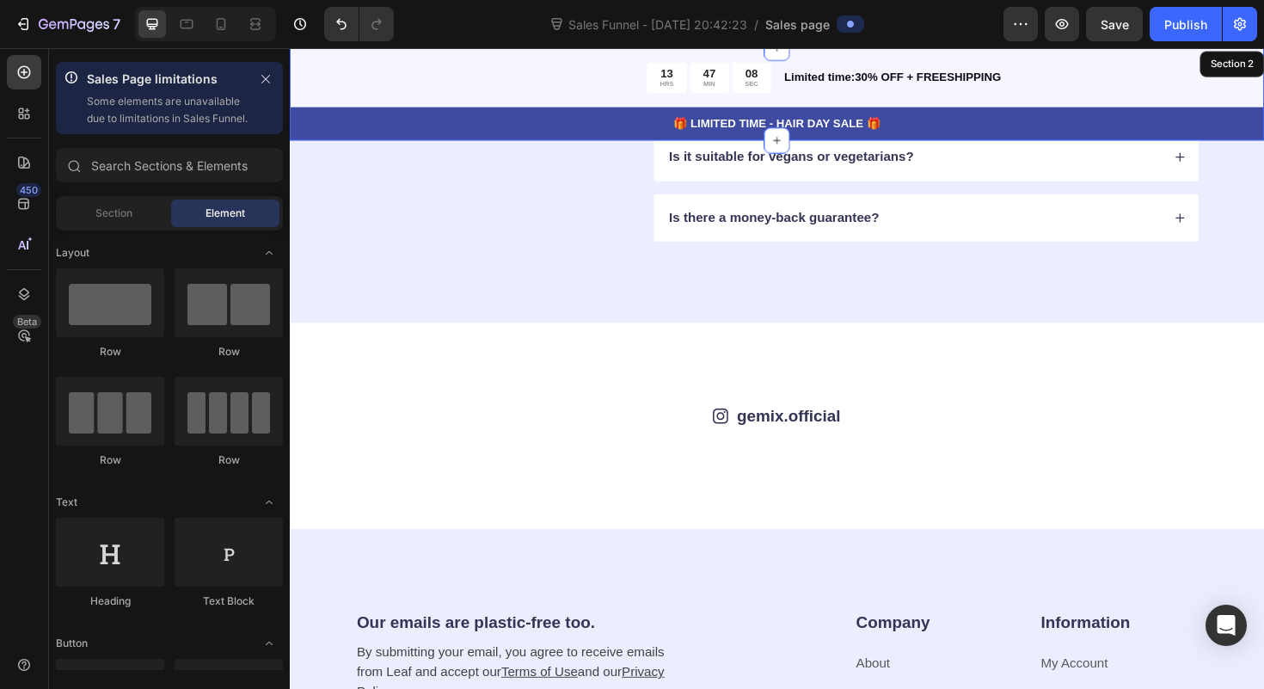
scroll to position [4754, 0]
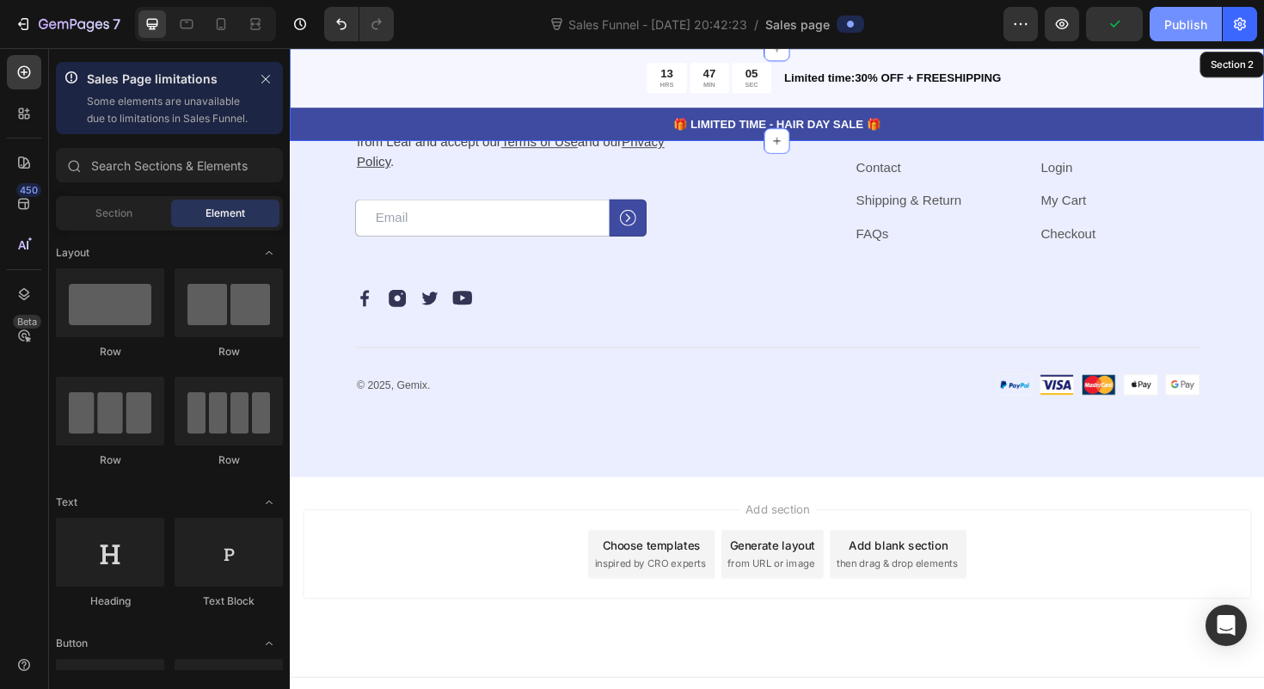
drag, startPoint x: 1186, startPoint y: 28, endPoint x: 951, endPoint y: 91, distance: 243.0
click at [1186, 28] on div "Publish" at bounding box center [1185, 24] width 43 height 18
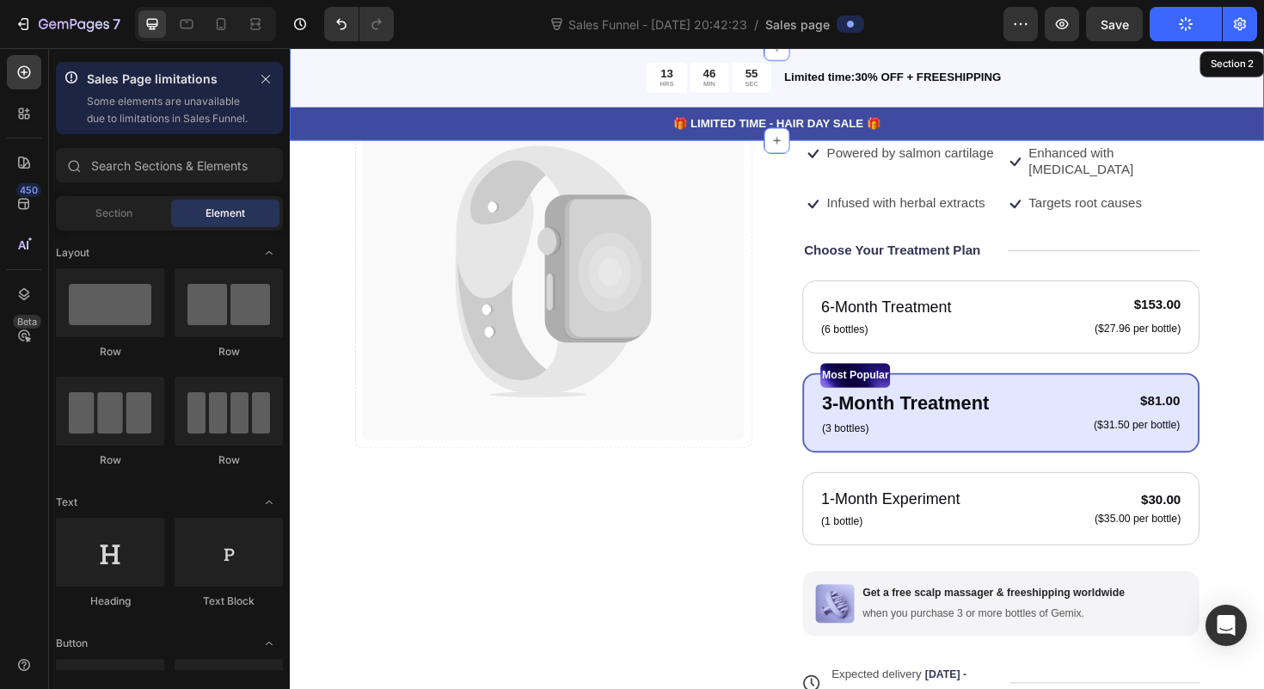
scroll to position [0, 0]
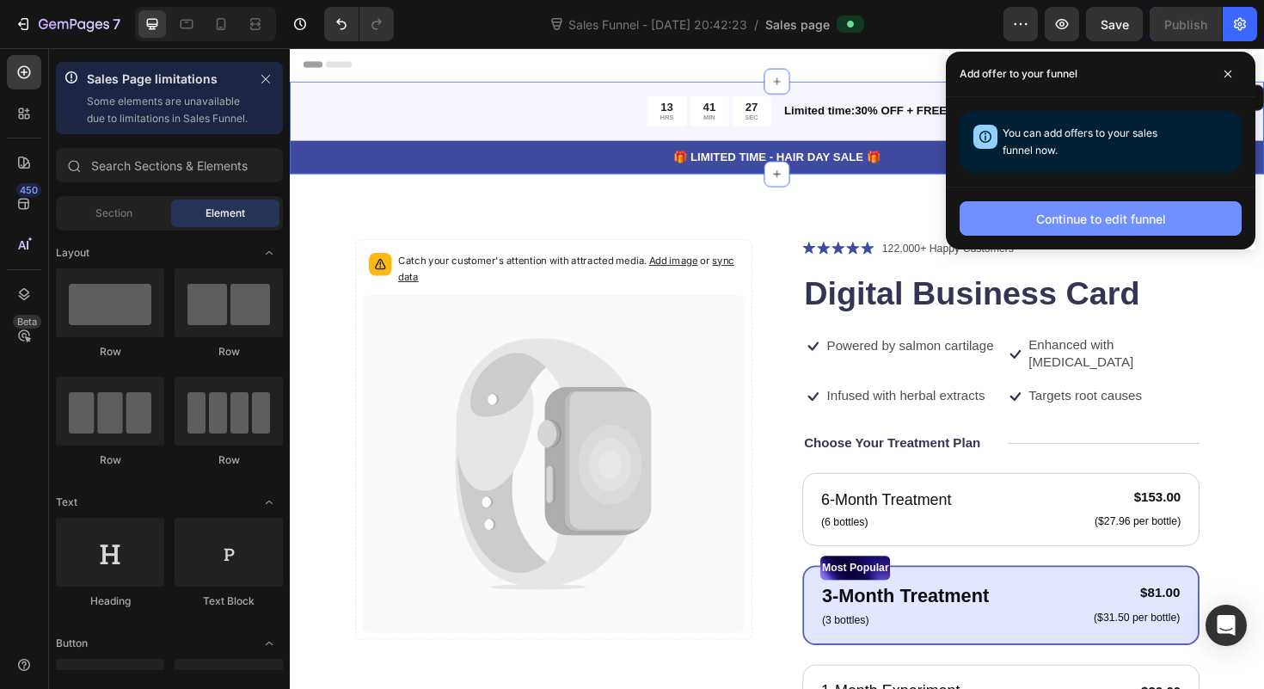
click at [1028, 218] on button "Continue to edit funnel" at bounding box center [1101, 218] width 282 height 34
